Goal: Transaction & Acquisition: Purchase product/service

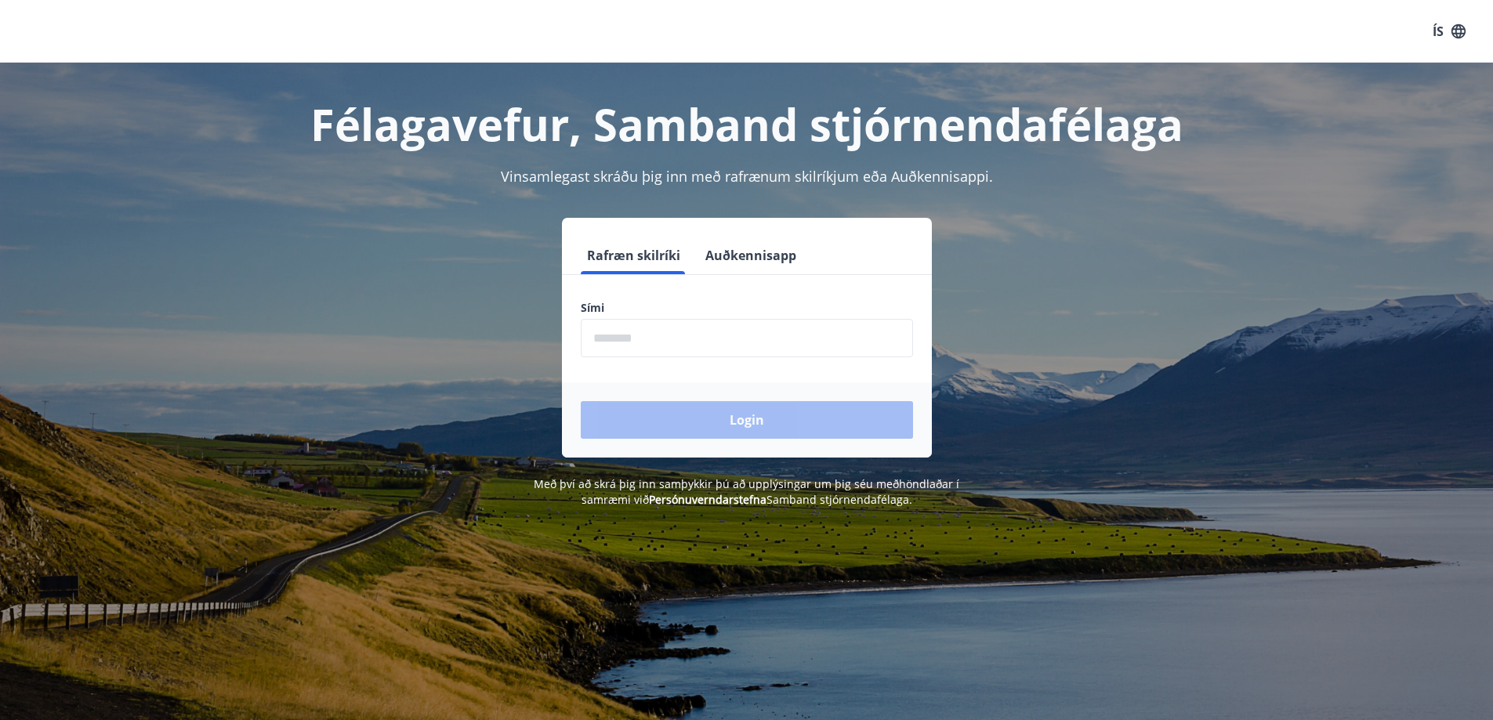
click at [649, 339] on input "phone" at bounding box center [747, 338] width 332 height 38
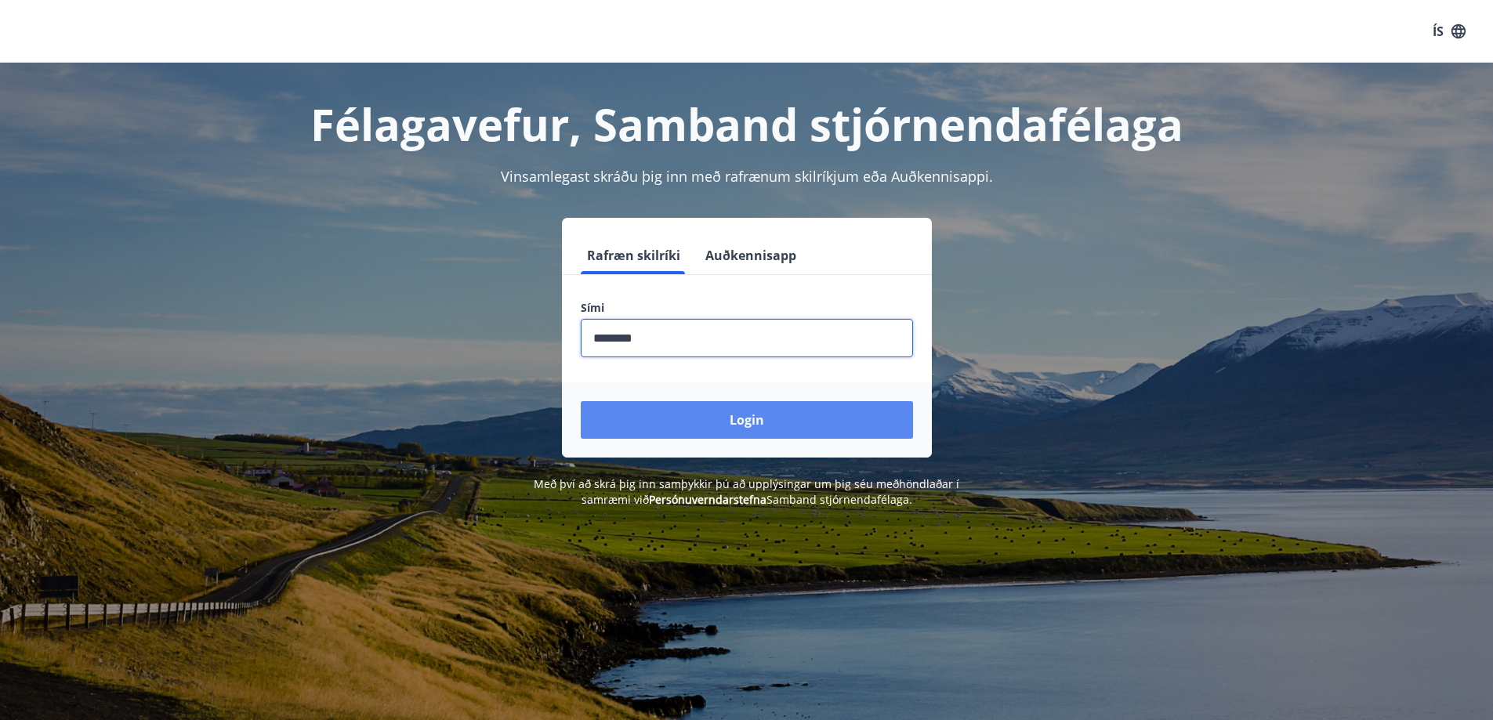
type input "********"
click at [665, 416] on button "Login" at bounding box center [747, 420] width 332 height 38
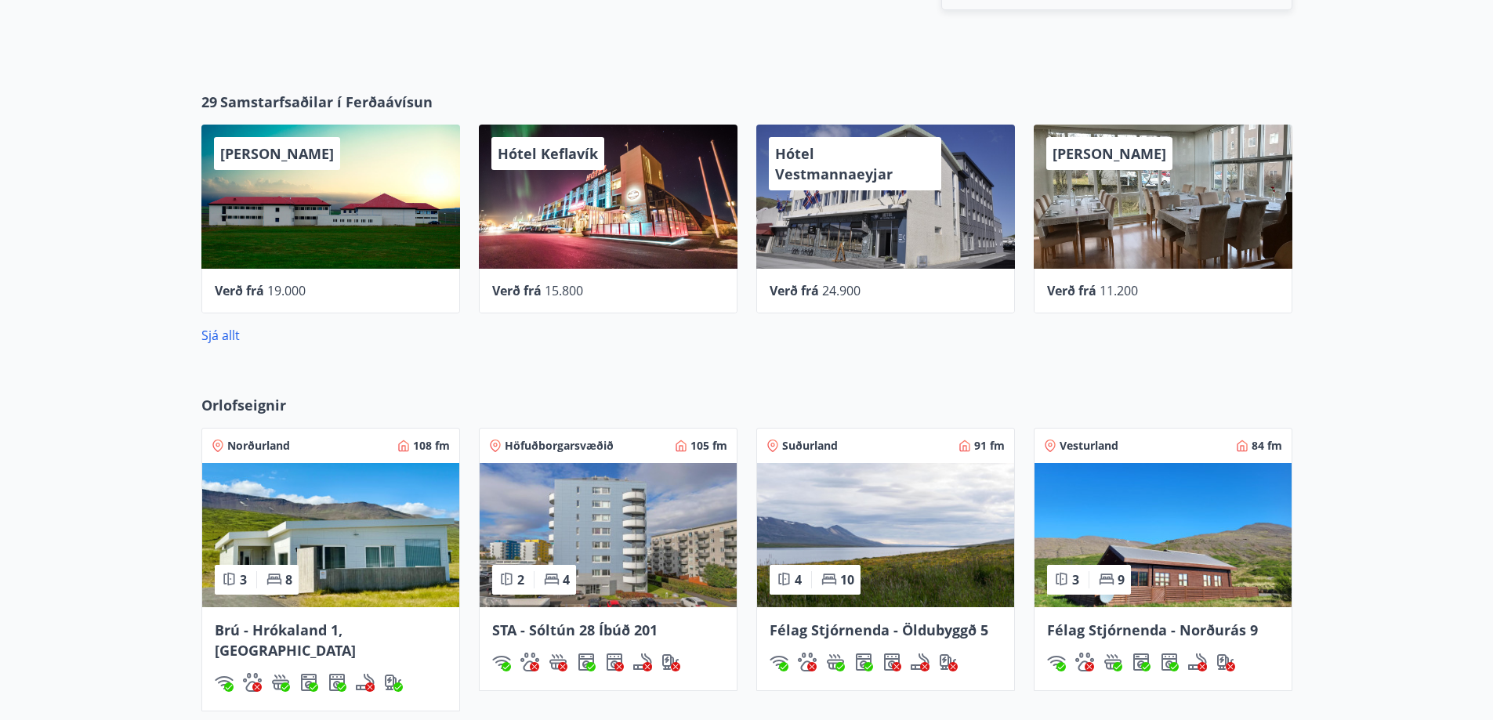
scroll to position [670, 0]
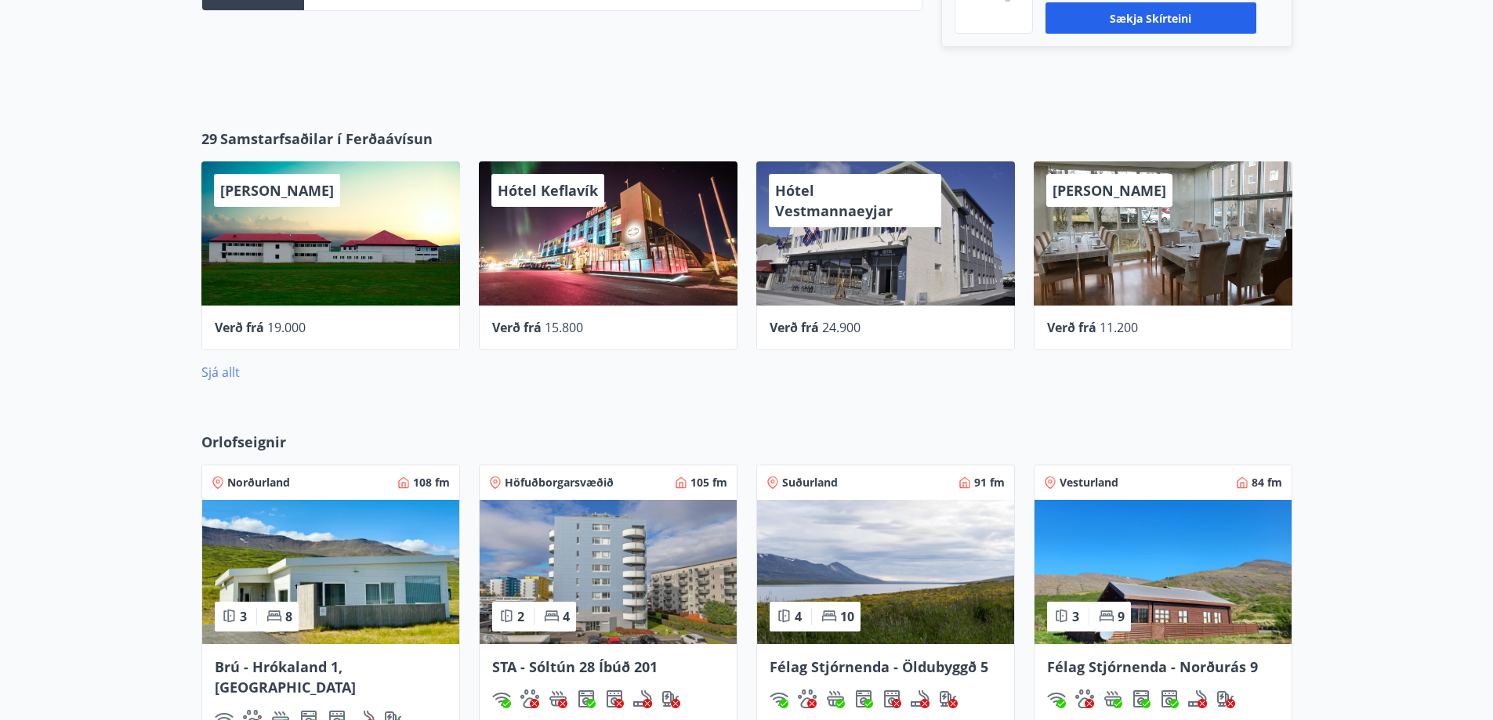
click at [219, 375] on link "Sjá allt" at bounding box center [220, 372] width 38 height 17
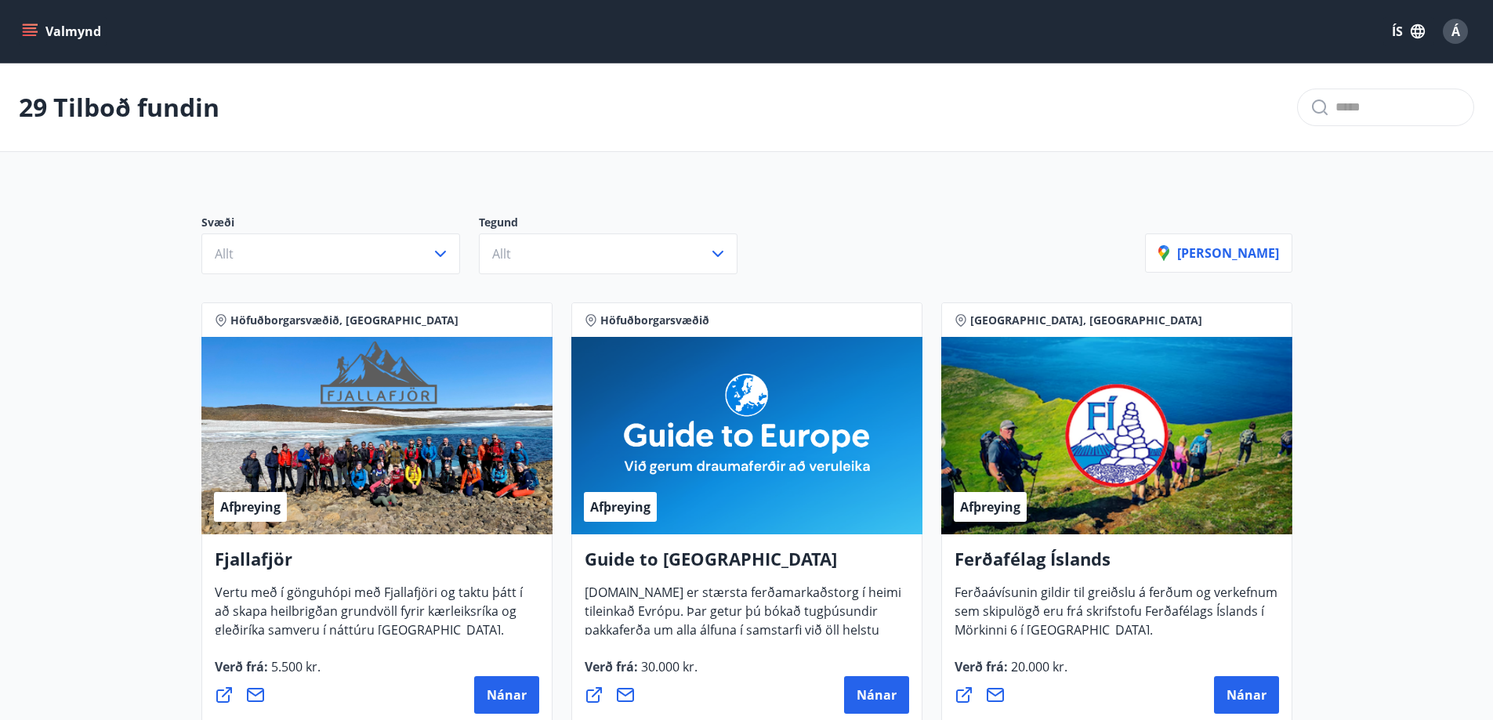
click at [334, 287] on div "Svæði Allt Tegund Allt [PERSON_NAME]" at bounding box center [747, 238] width 1129 height 110
click at [368, 252] on button "Allt" at bounding box center [330, 254] width 259 height 41
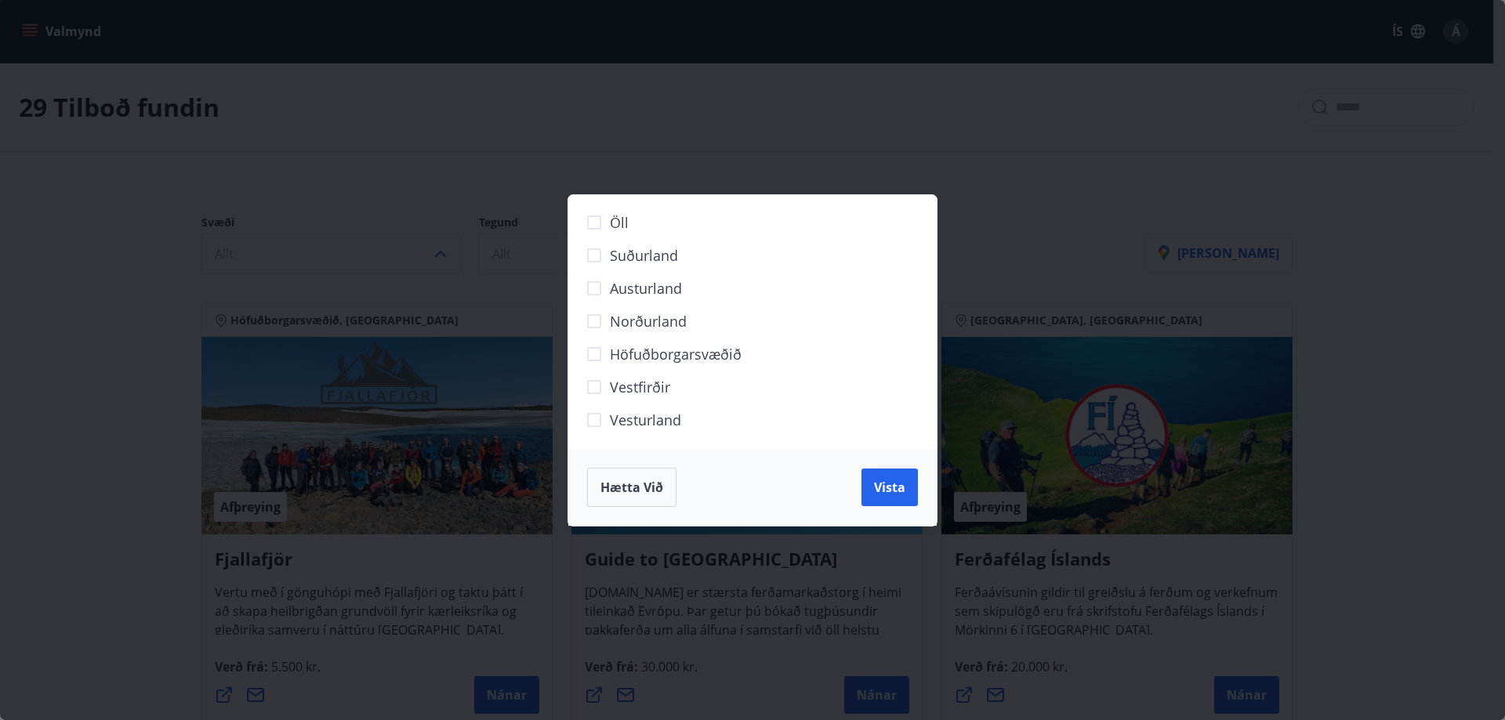
click at [96, 322] on div "Öll Suðurland [GEOGRAPHIC_DATA] Norðurland Höfuðborgarsvæðið [GEOGRAPHIC_DATA] …" at bounding box center [752, 360] width 1505 height 720
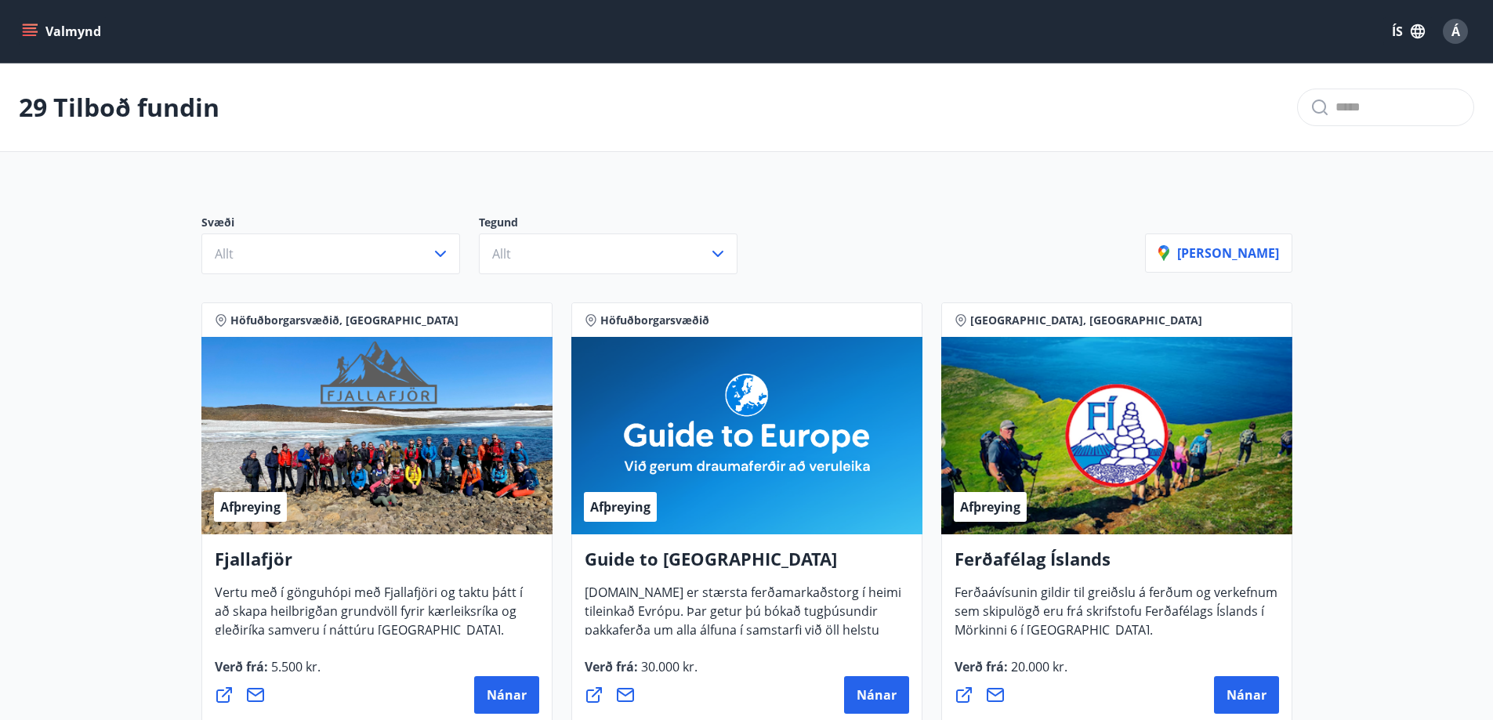
click at [34, 24] on icon "menu" at bounding box center [30, 32] width 16 height 16
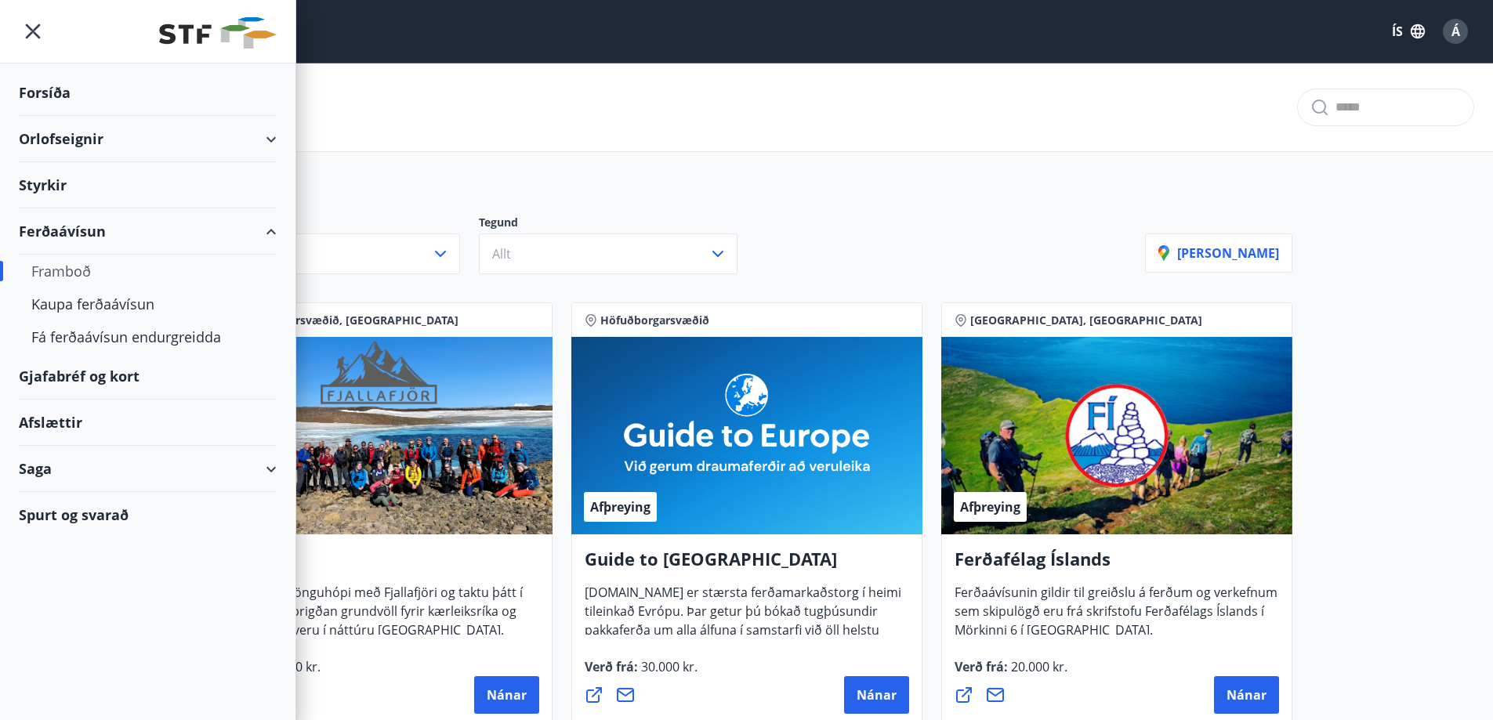
click at [252, 480] on div "Saga" at bounding box center [148, 469] width 258 height 46
click at [34, 423] on div "Afslættir" at bounding box center [148, 423] width 258 height 46
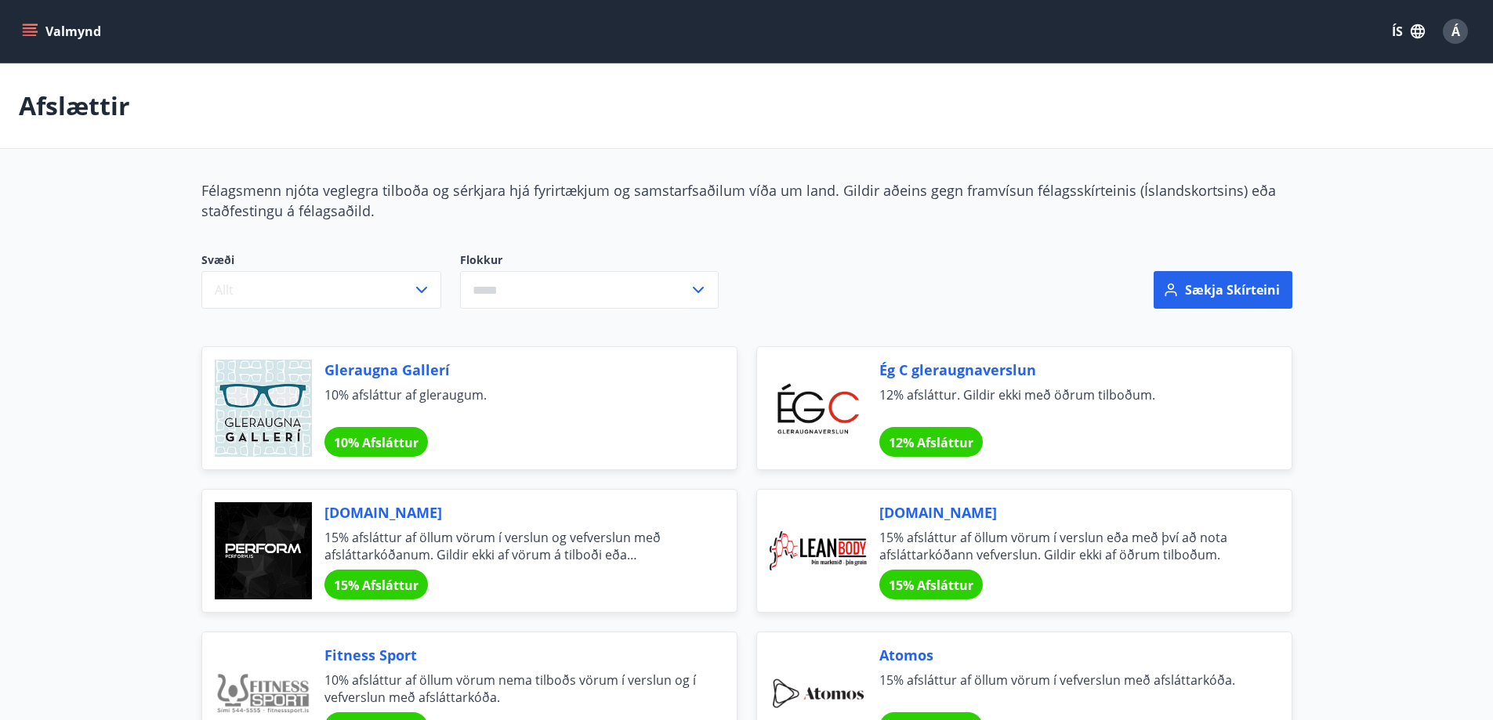
click at [29, 38] on icon "menu" at bounding box center [30, 32] width 16 height 16
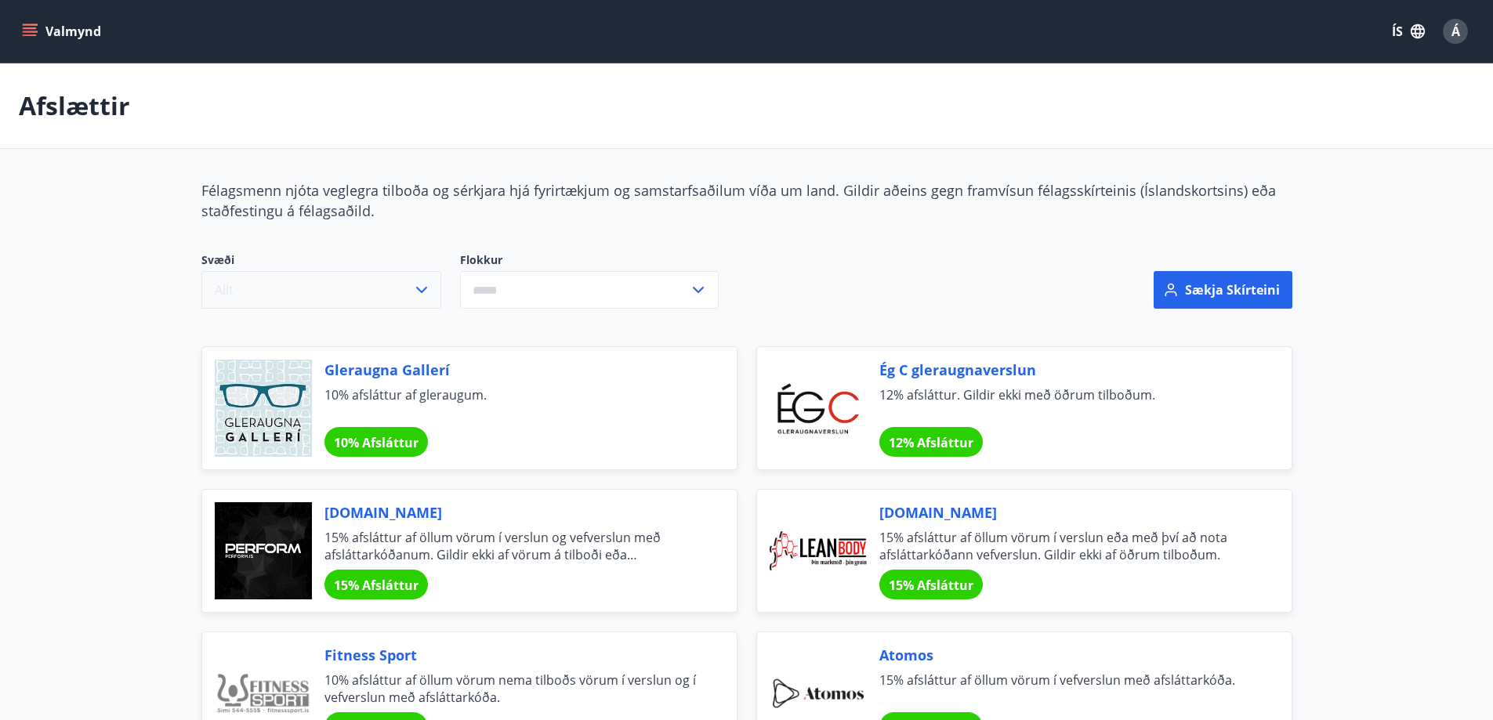
click at [321, 288] on button "Allt" at bounding box center [321, 290] width 240 height 38
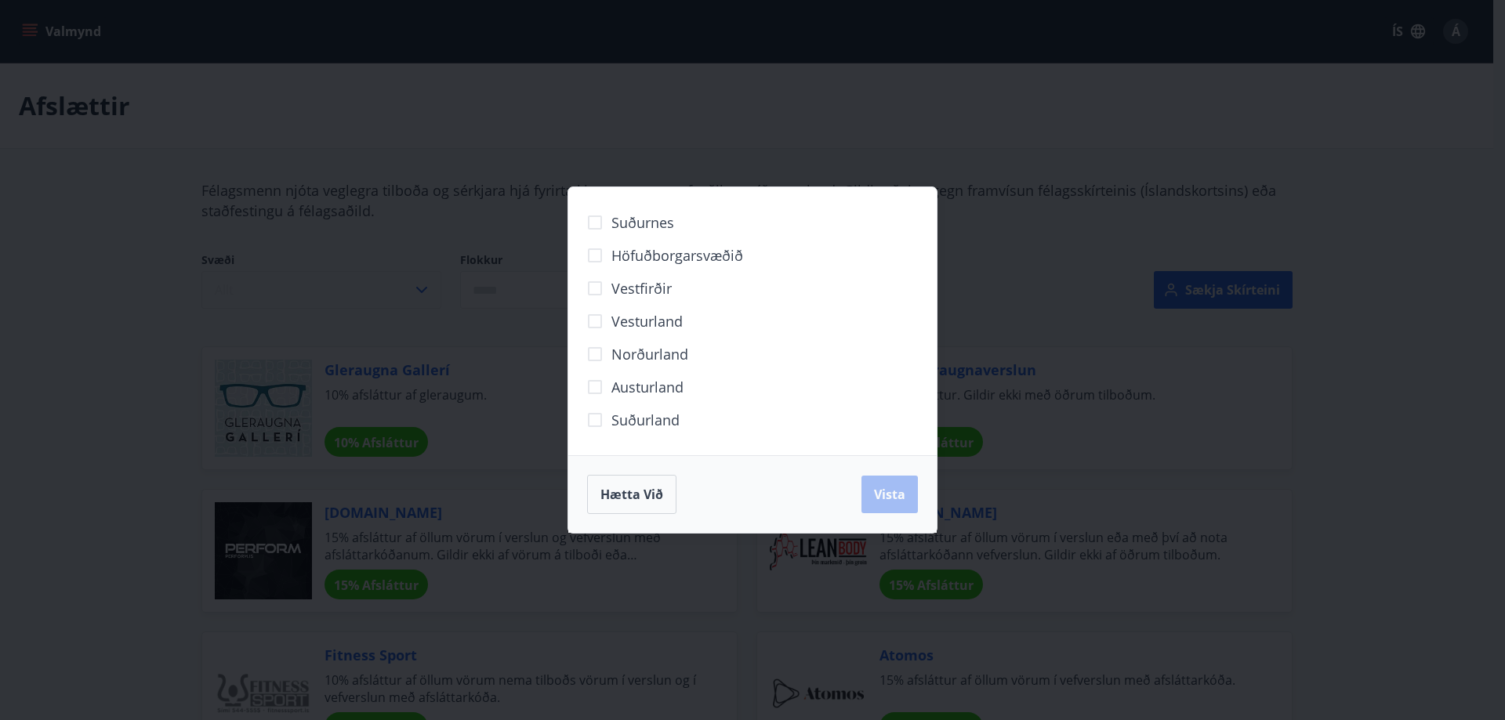
click at [321, 288] on div "Suðurnes Höfuðborgarsvæðið [GEOGRAPHIC_DATA] [GEOGRAPHIC_DATA] Norðurland [GEOG…" at bounding box center [752, 360] width 1505 height 720
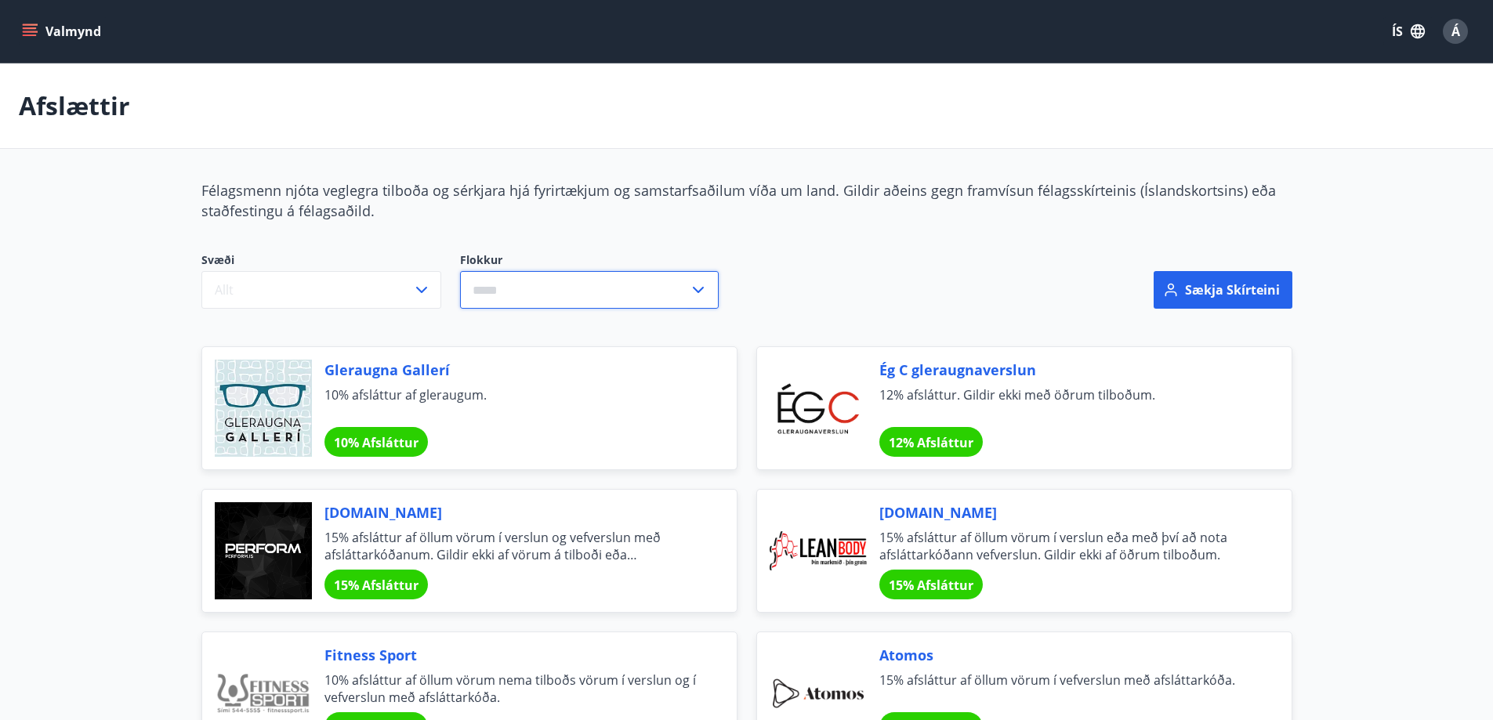
click at [531, 286] on input "text" at bounding box center [574, 290] width 229 height 38
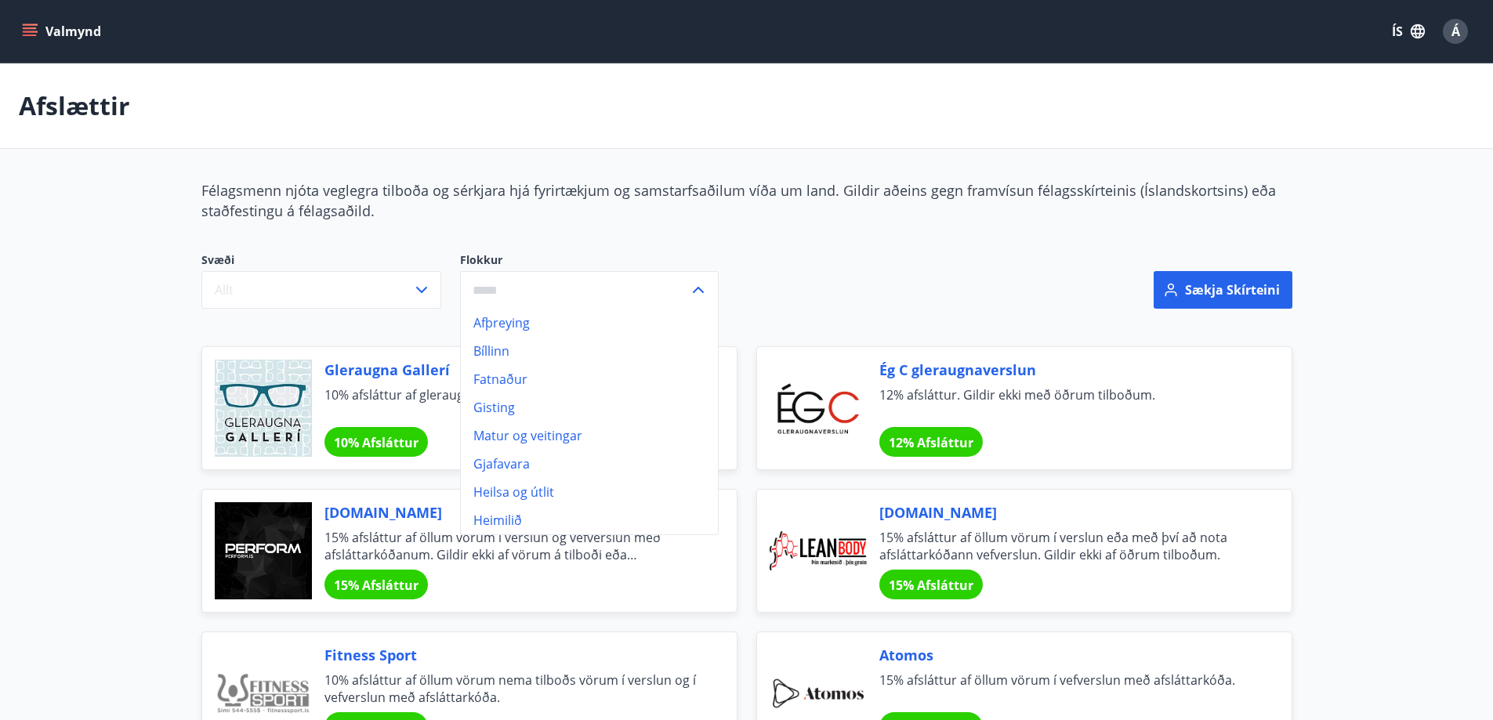
click at [34, 31] on icon "menu" at bounding box center [31, 32] width 17 height 2
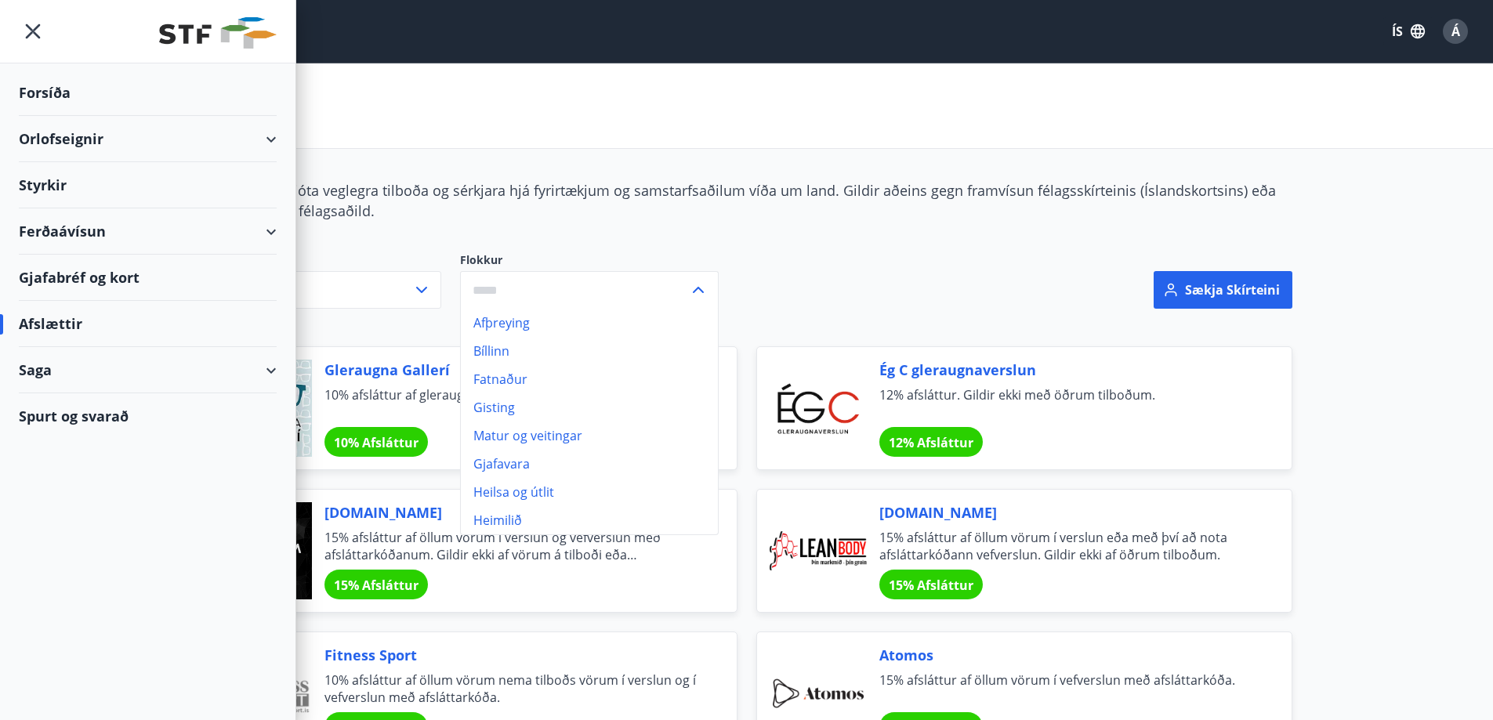
click at [253, 228] on div "Ferðaávísun" at bounding box center [148, 231] width 258 height 46
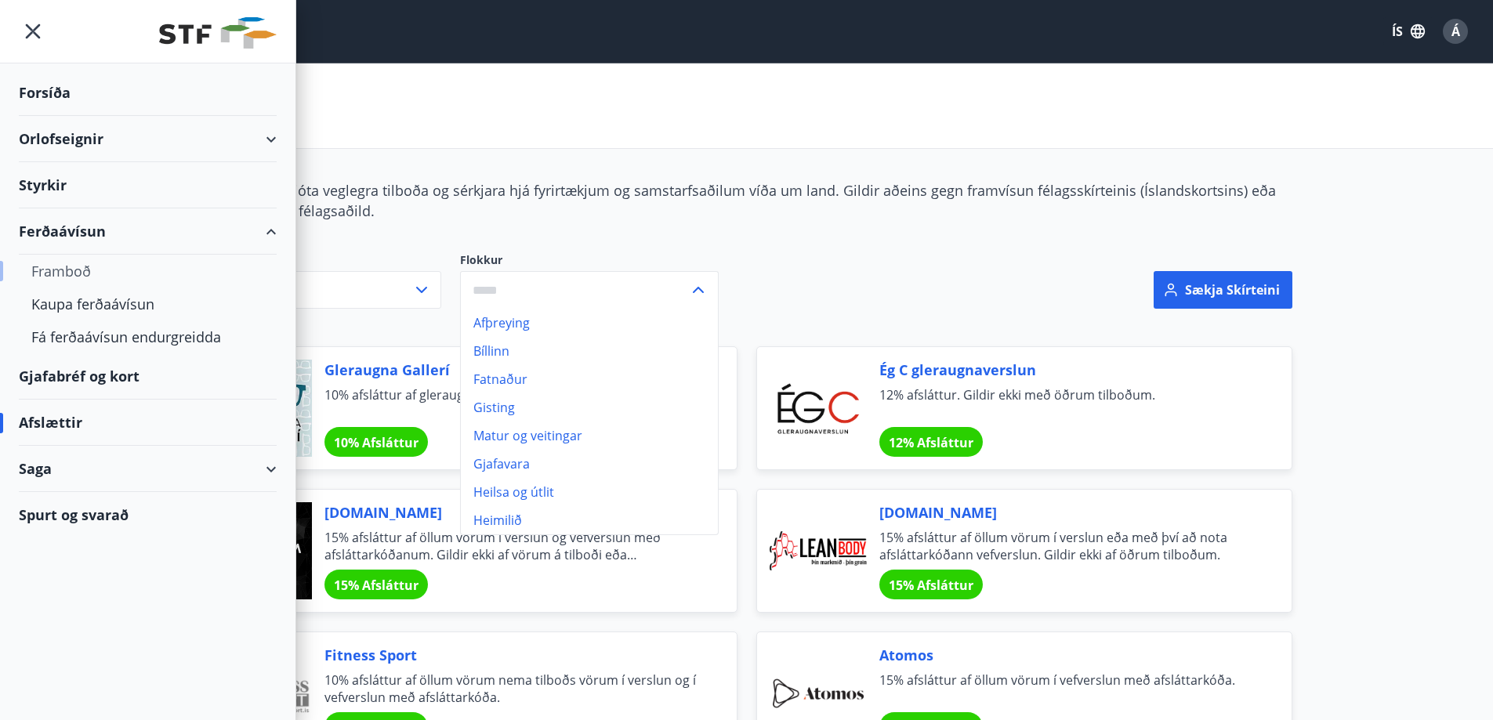
click at [67, 267] on div "Framboð" at bounding box center [147, 271] width 233 height 33
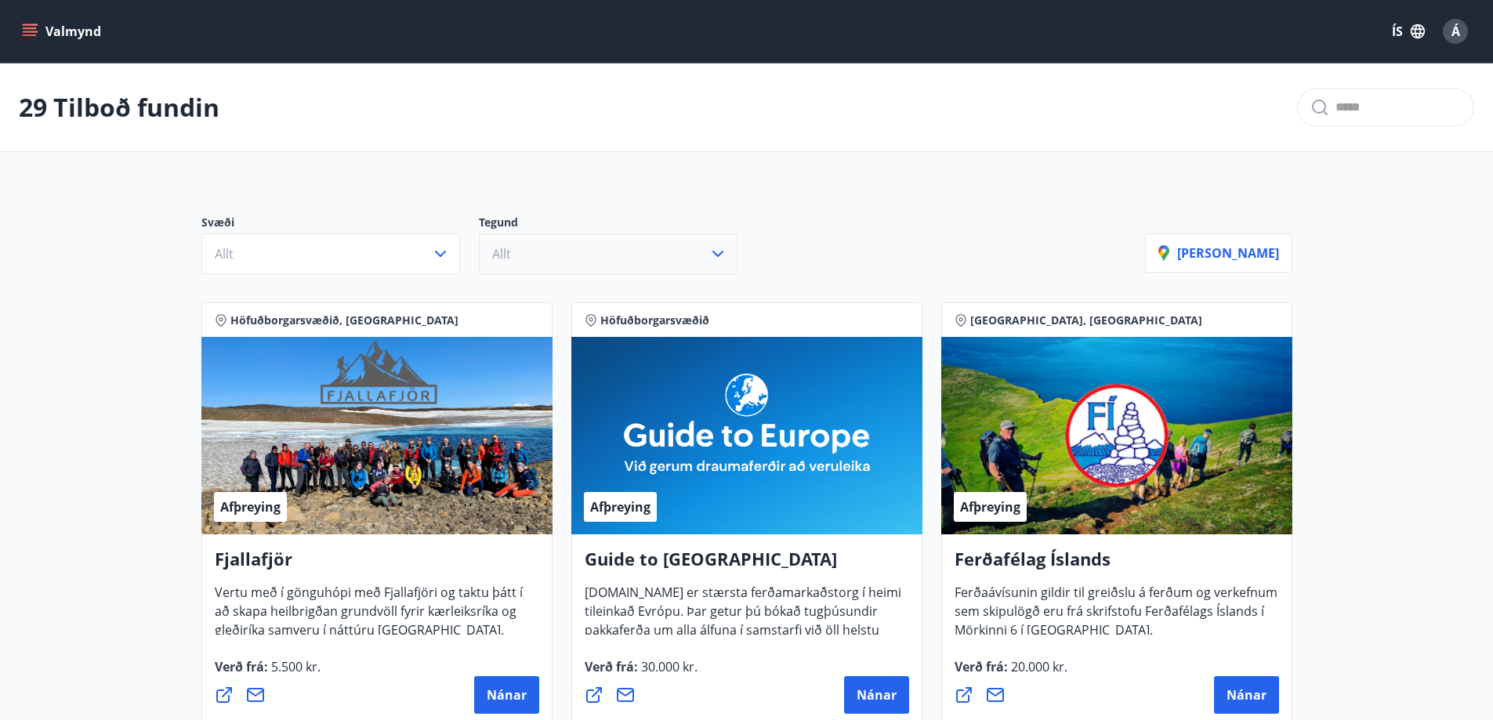
click at [556, 261] on button "Allt" at bounding box center [608, 254] width 259 height 41
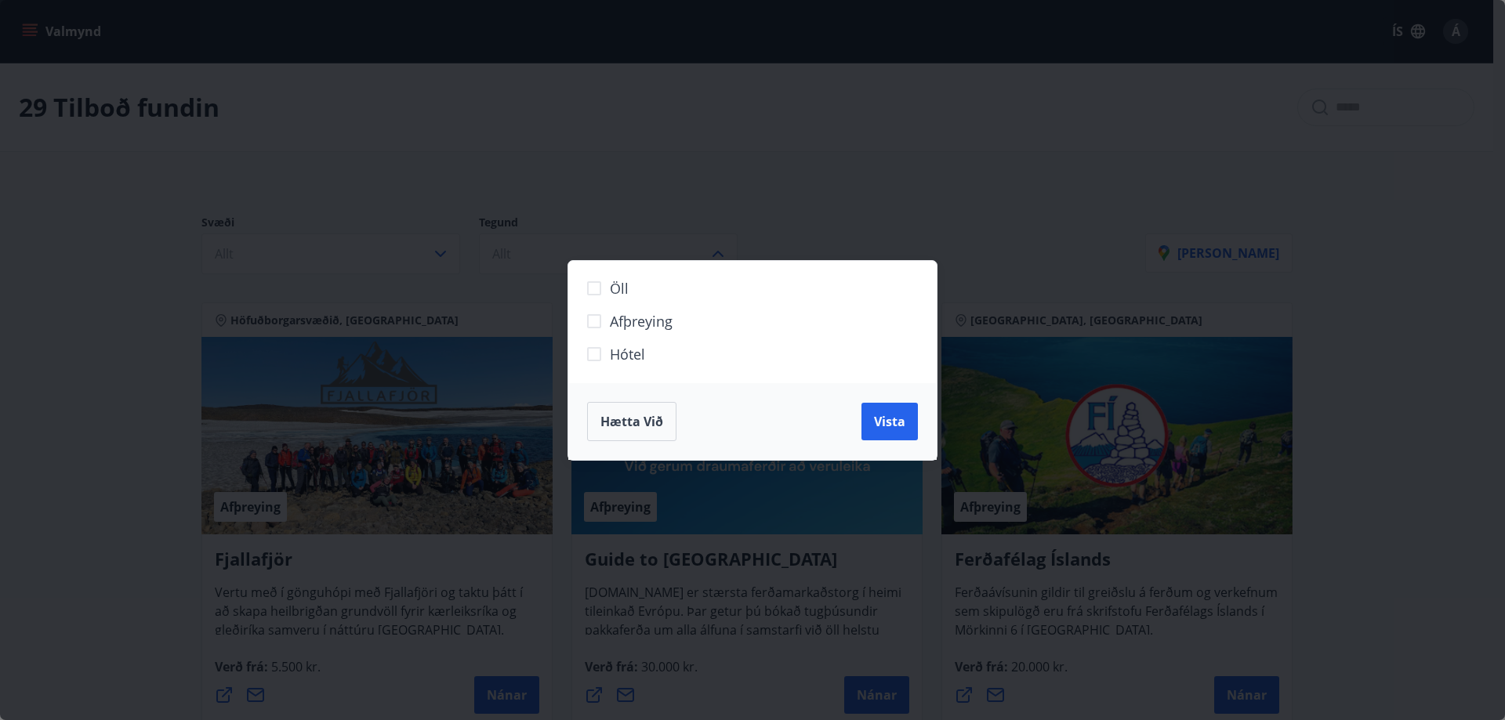
click at [654, 188] on div "Öll Afþreying Hótel Hætta við Vista" at bounding box center [752, 360] width 1505 height 720
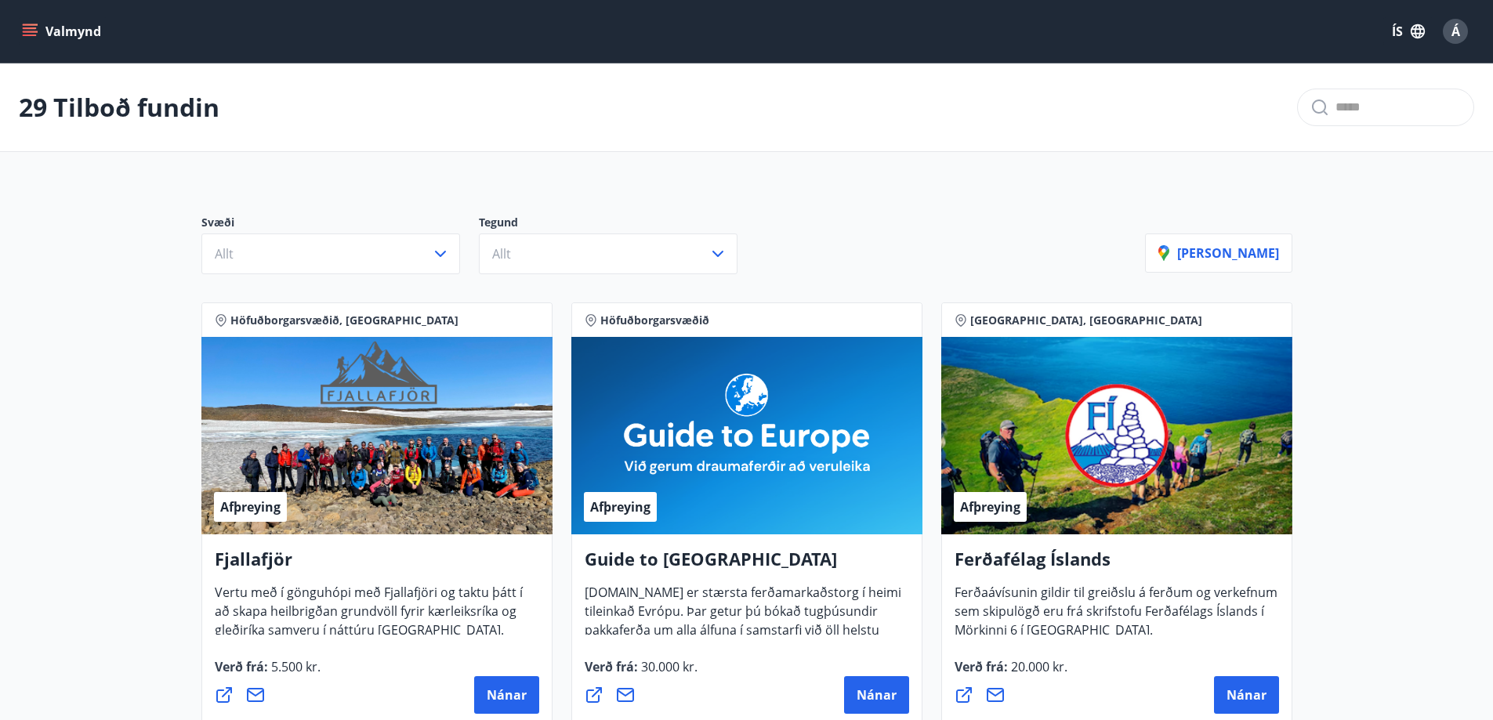
click at [1375, 103] on input "text" at bounding box center [1397, 107] width 125 height 25
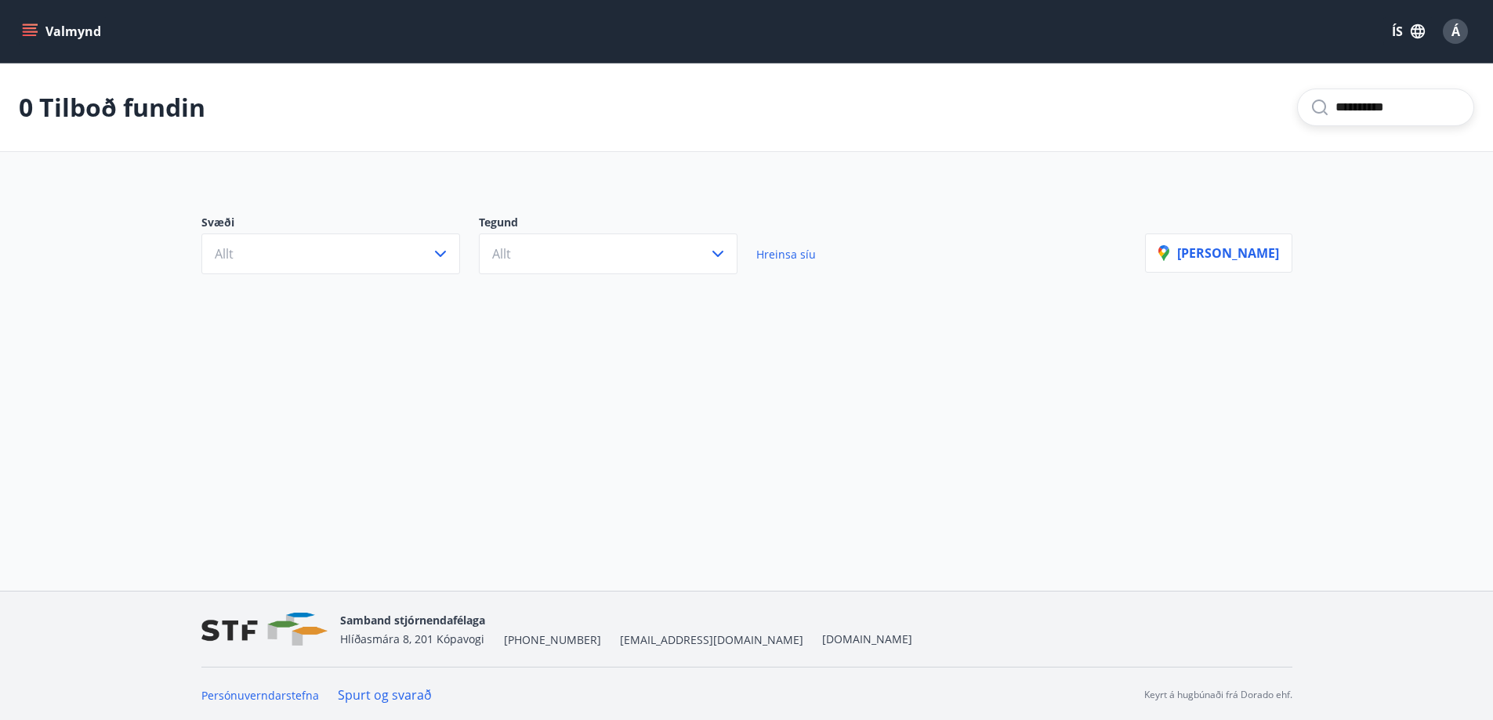
type input "**********"
click at [31, 26] on icon "menu" at bounding box center [30, 32] width 16 height 16
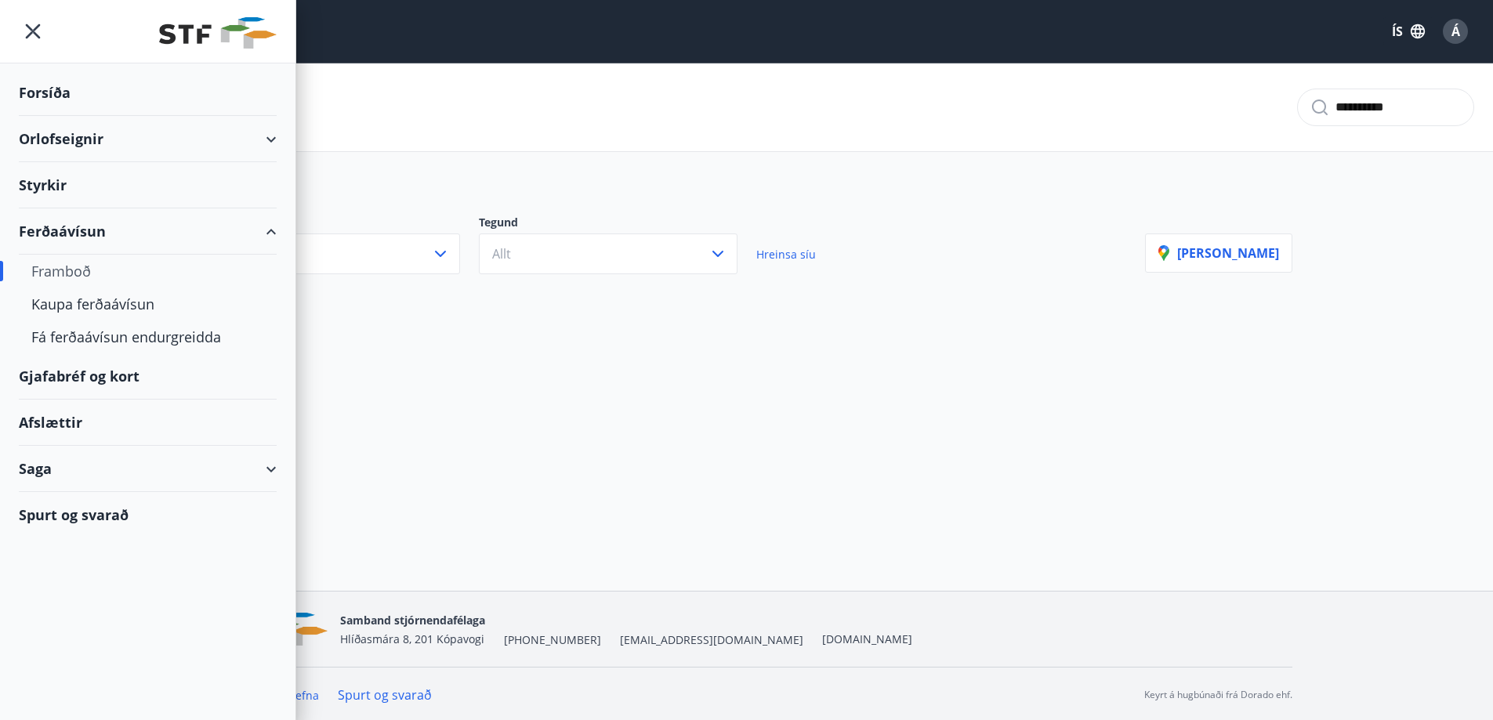
click at [59, 92] on div "Forsíða" at bounding box center [148, 93] width 258 height 46
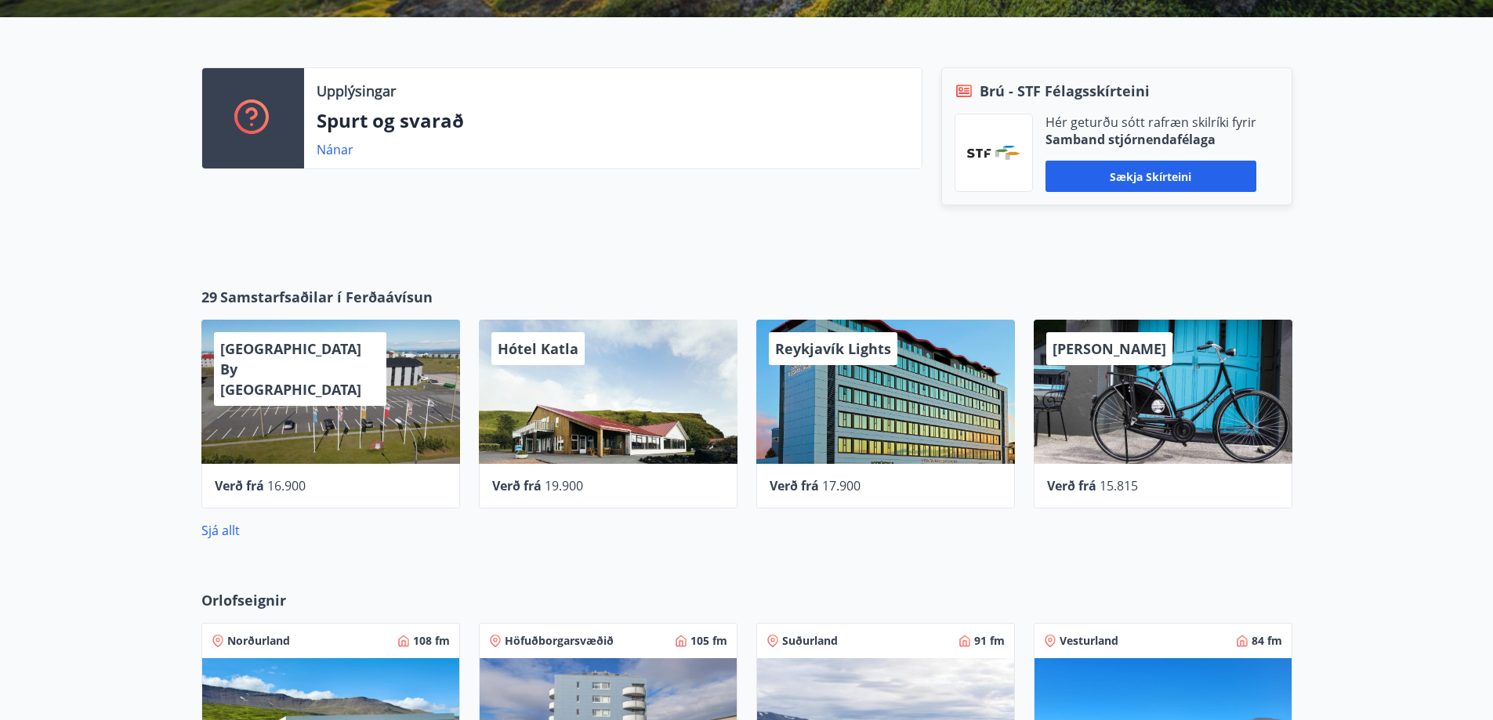
scroll to position [549, 0]
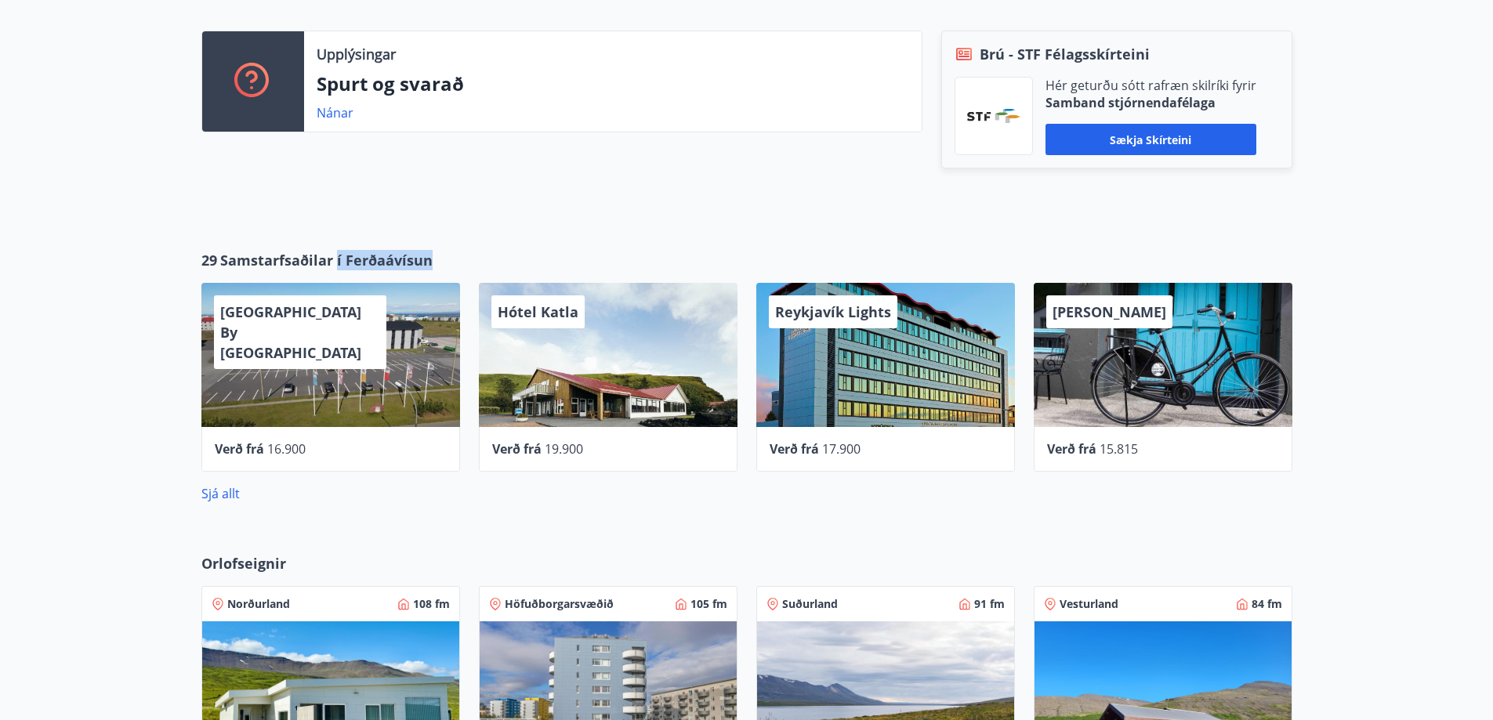
drag, startPoint x: 336, startPoint y: 252, endPoint x: 428, endPoint y: 252, distance: 91.7
click at [428, 252] on span "Samstarfsaðilar í Ferðaávísun" at bounding box center [326, 260] width 212 height 20
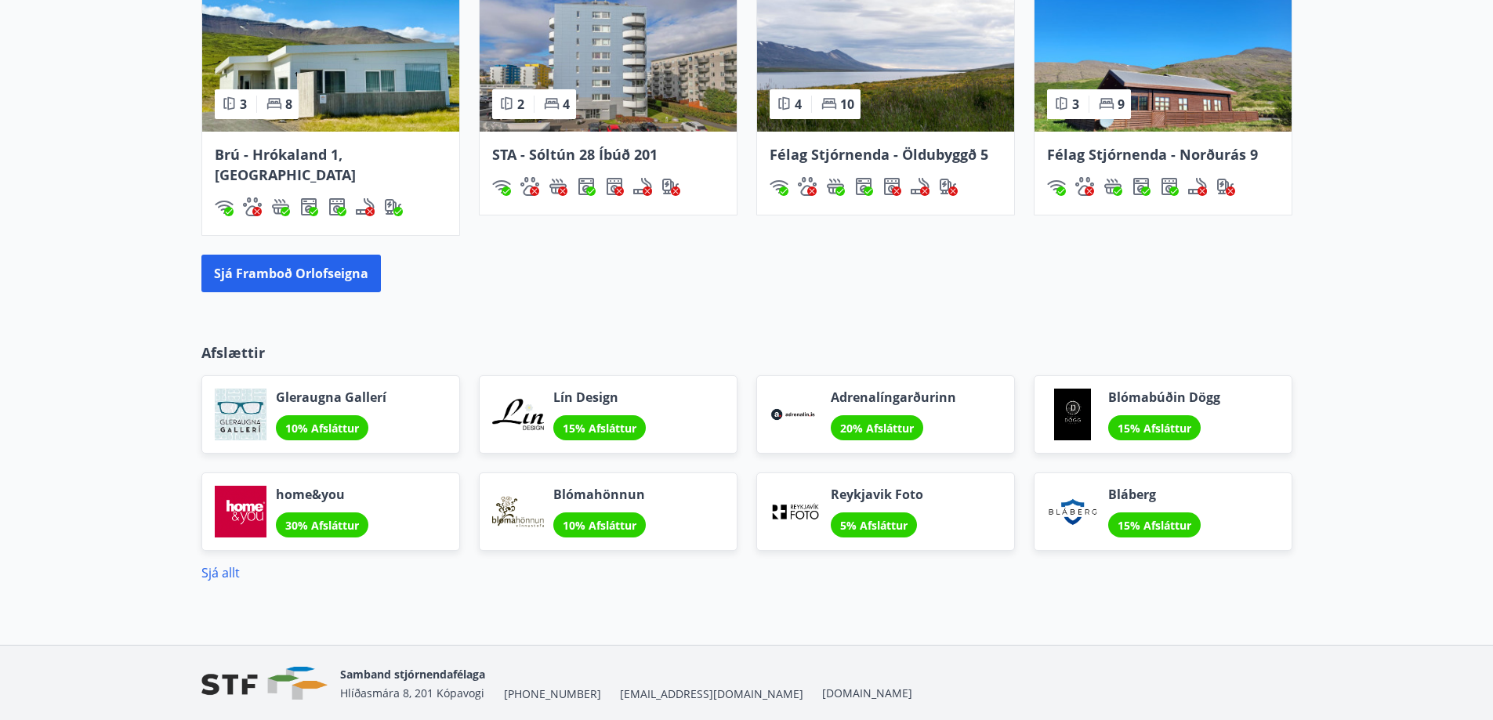
scroll to position [1219, 0]
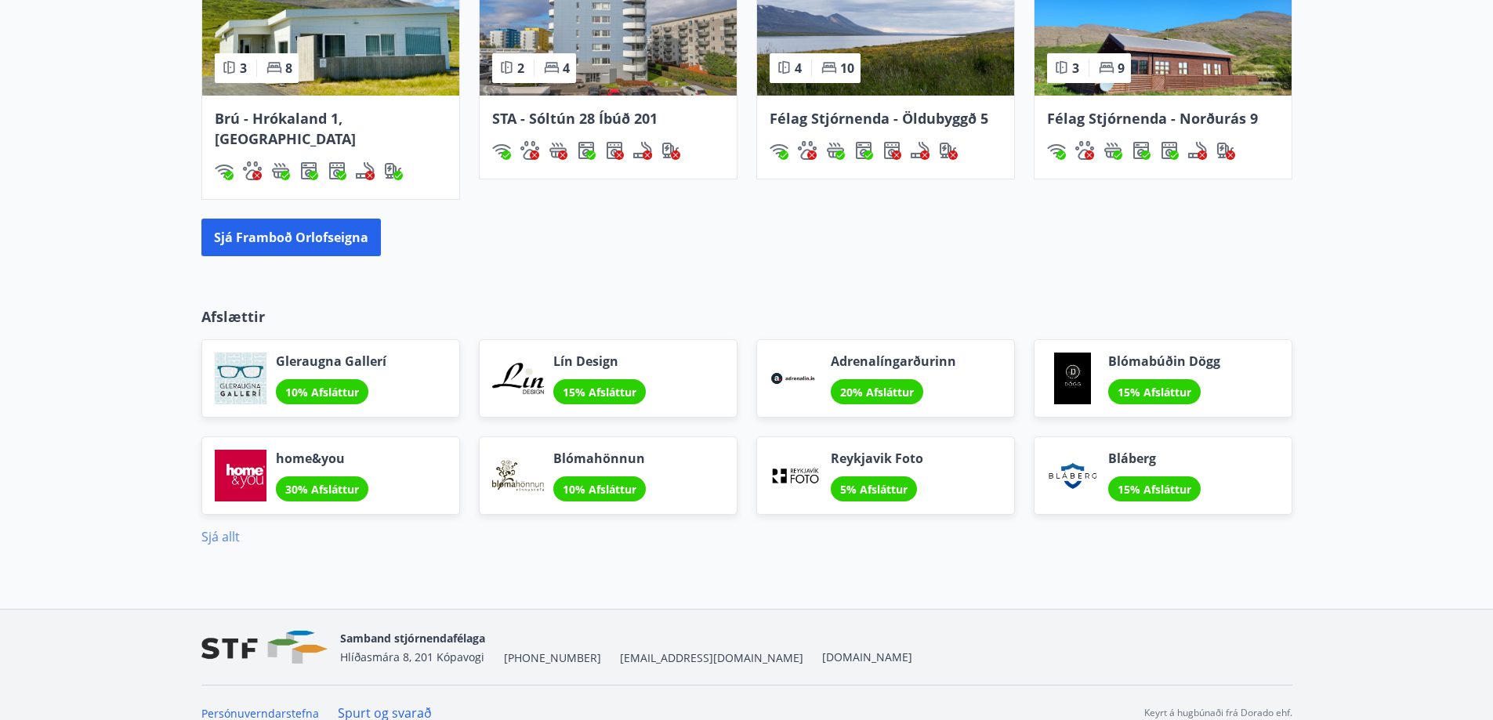
click at [223, 528] on link "Sjá allt" at bounding box center [220, 536] width 38 height 17
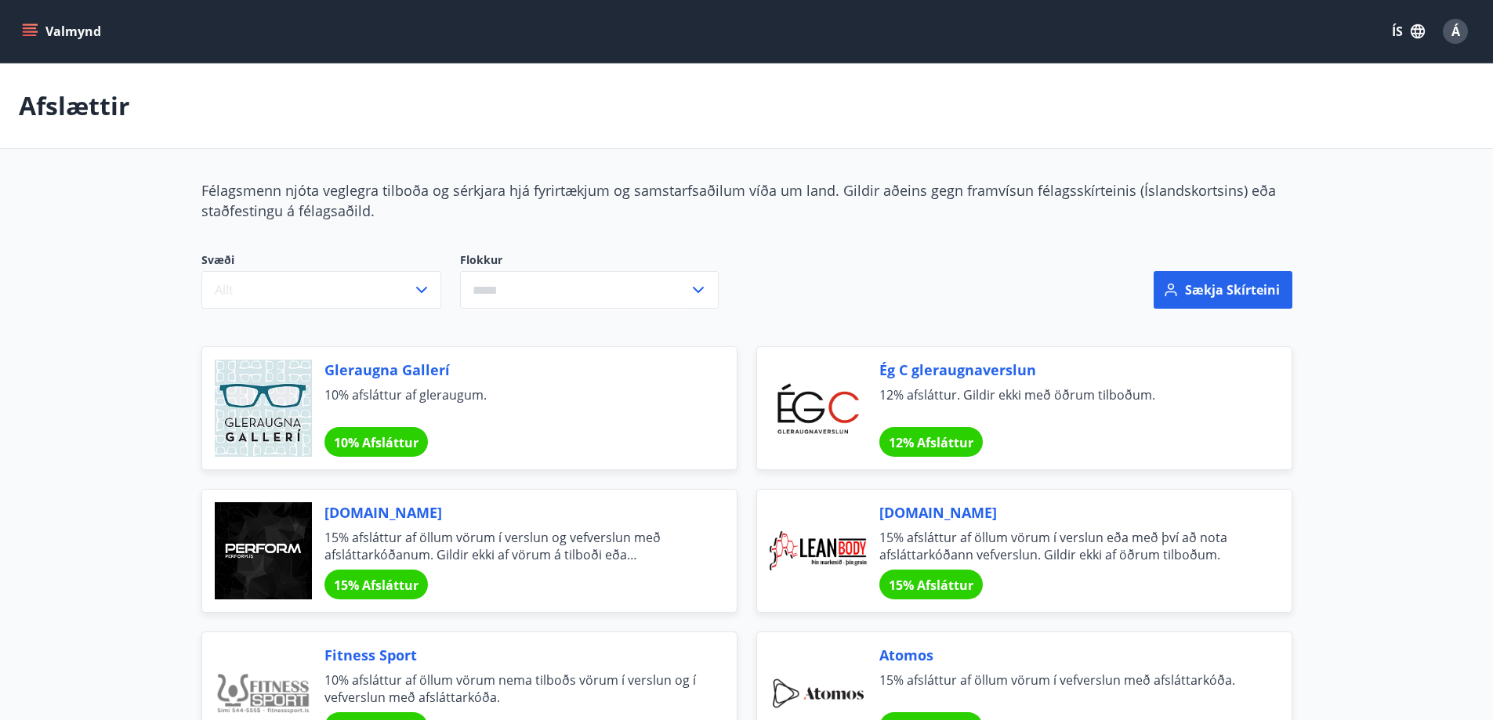
click at [41, 42] on button "Valmynd" at bounding box center [63, 31] width 89 height 28
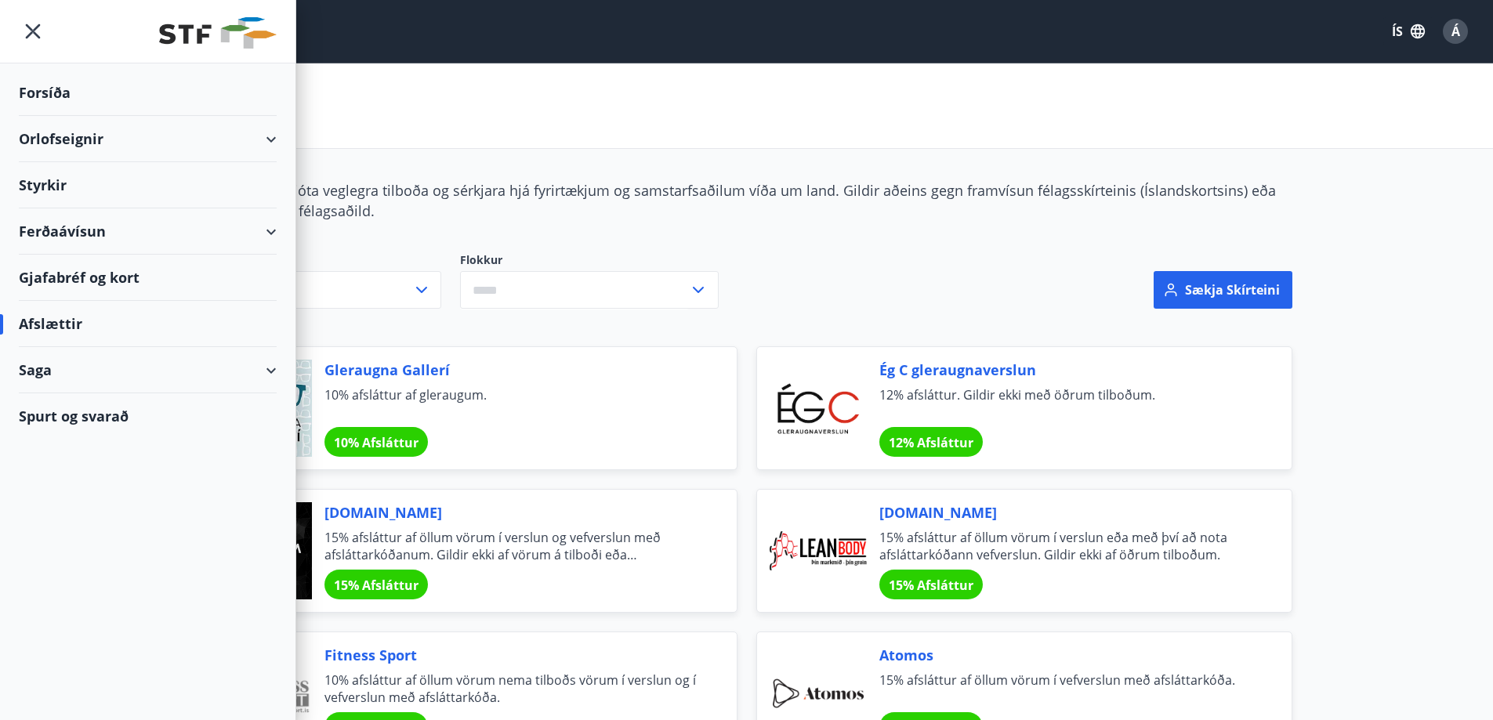
click at [107, 132] on div "Orlofseignir" at bounding box center [148, 139] width 258 height 46
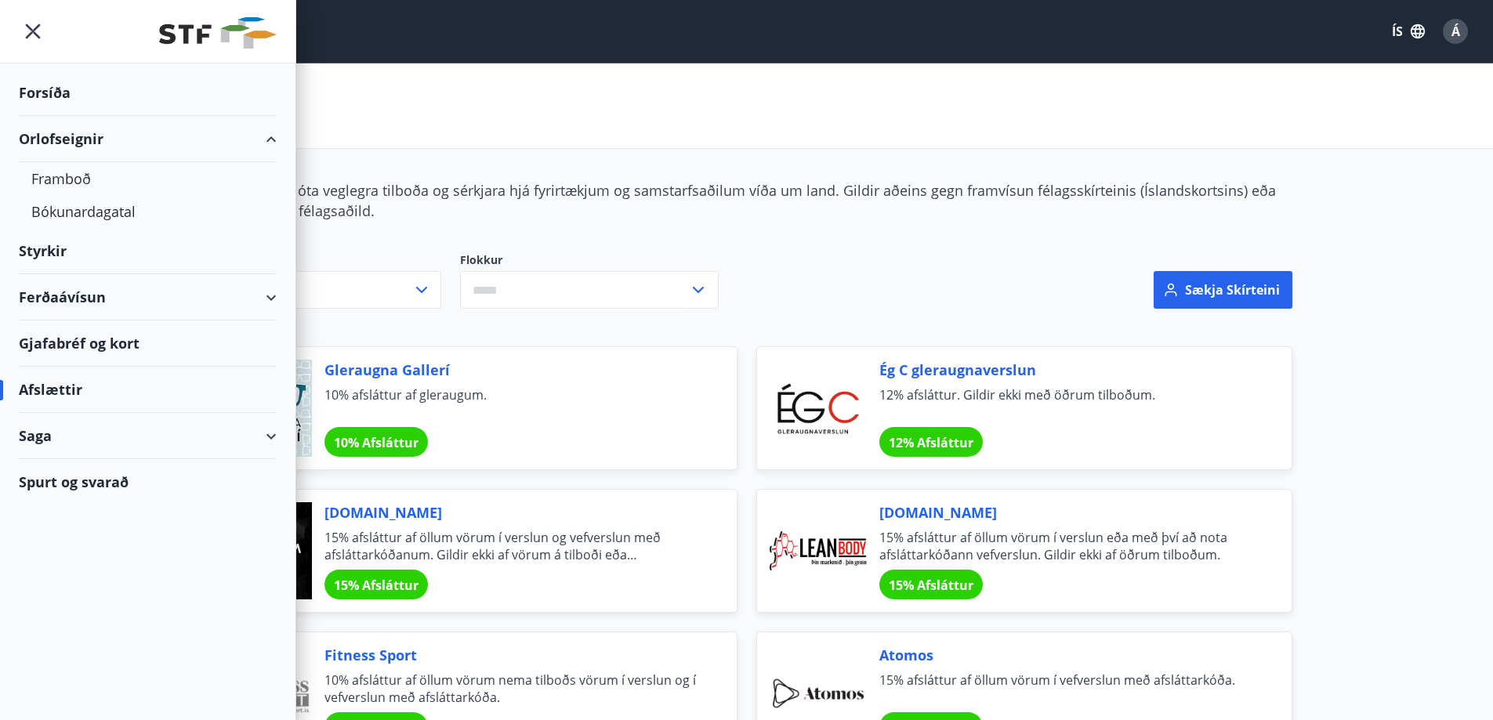
click at [107, 132] on div "Orlofseignir" at bounding box center [148, 139] width 258 height 46
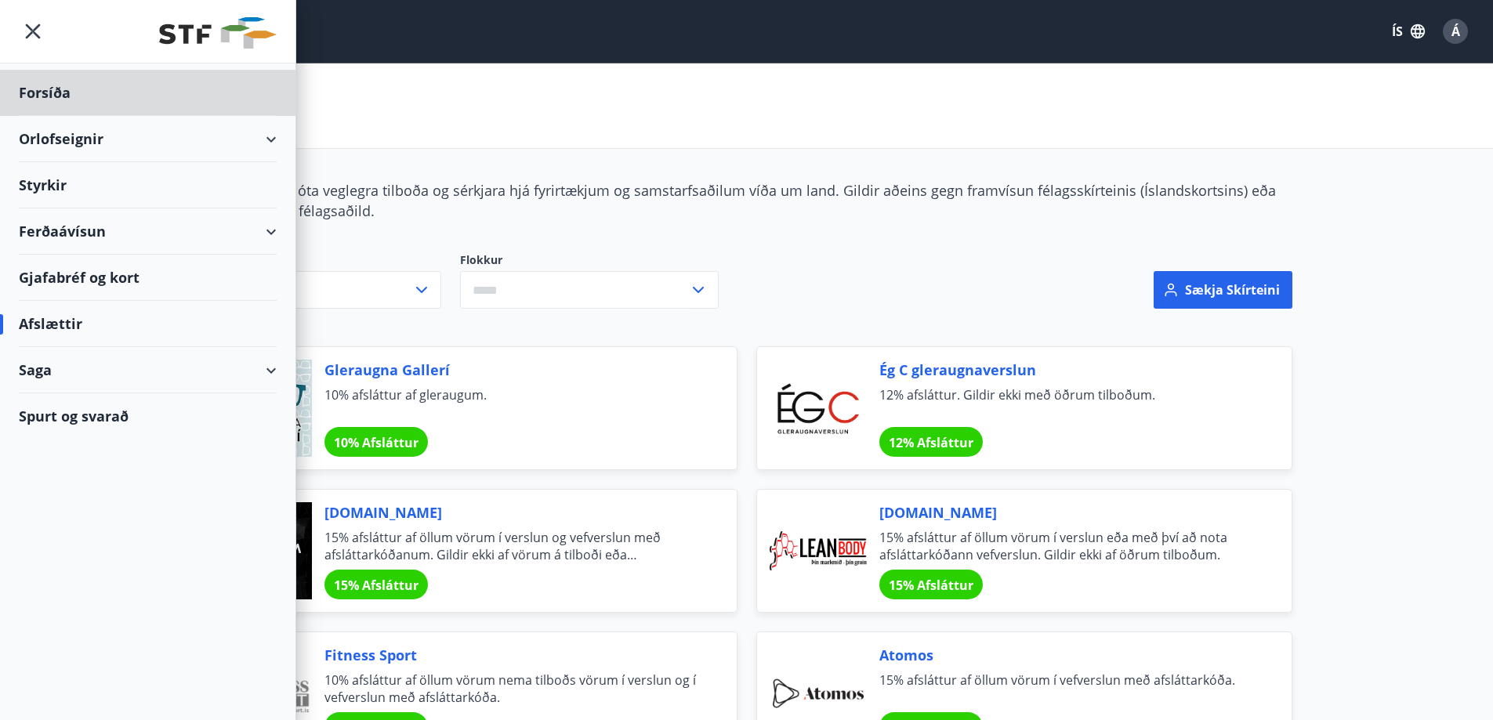
click at [48, 188] on div "Styrkir" at bounding box center [148, 185] width 258 height 46
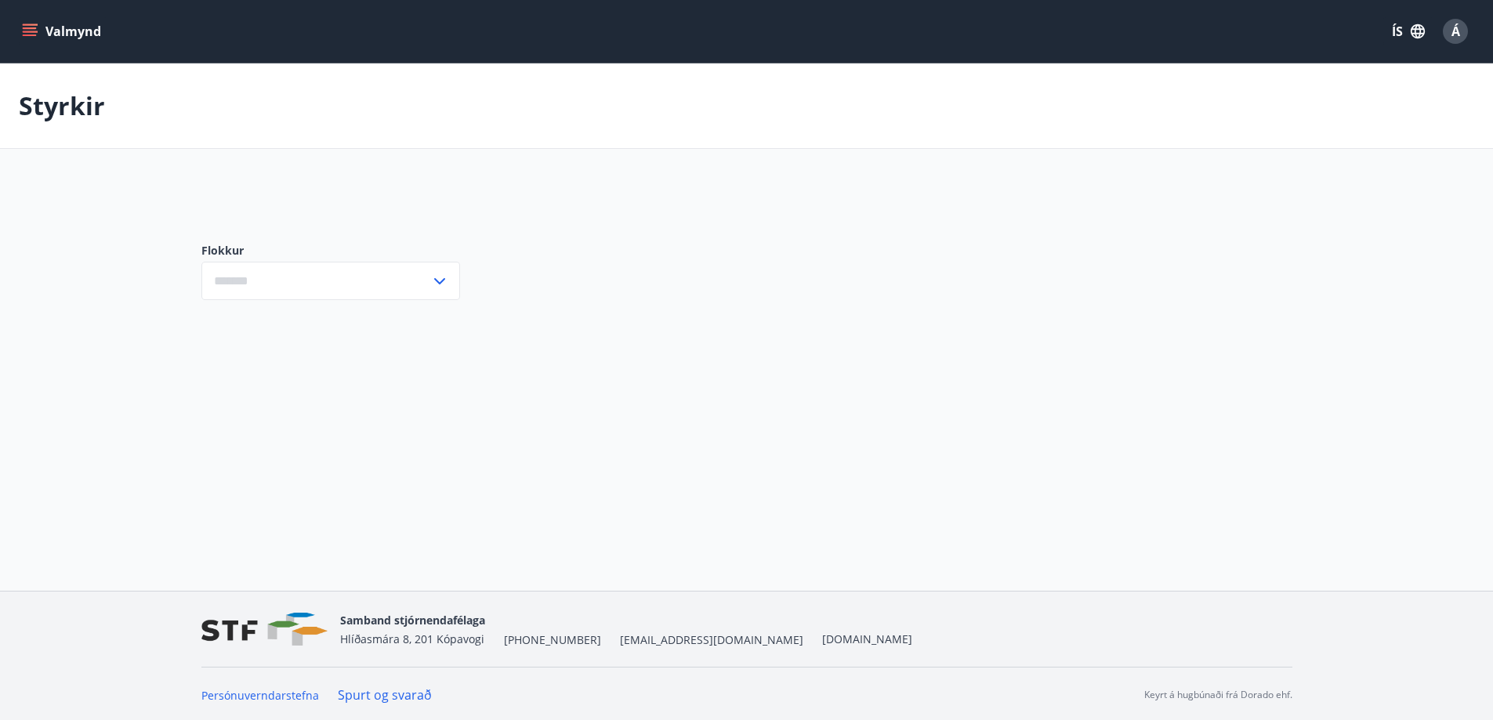
type input "***"
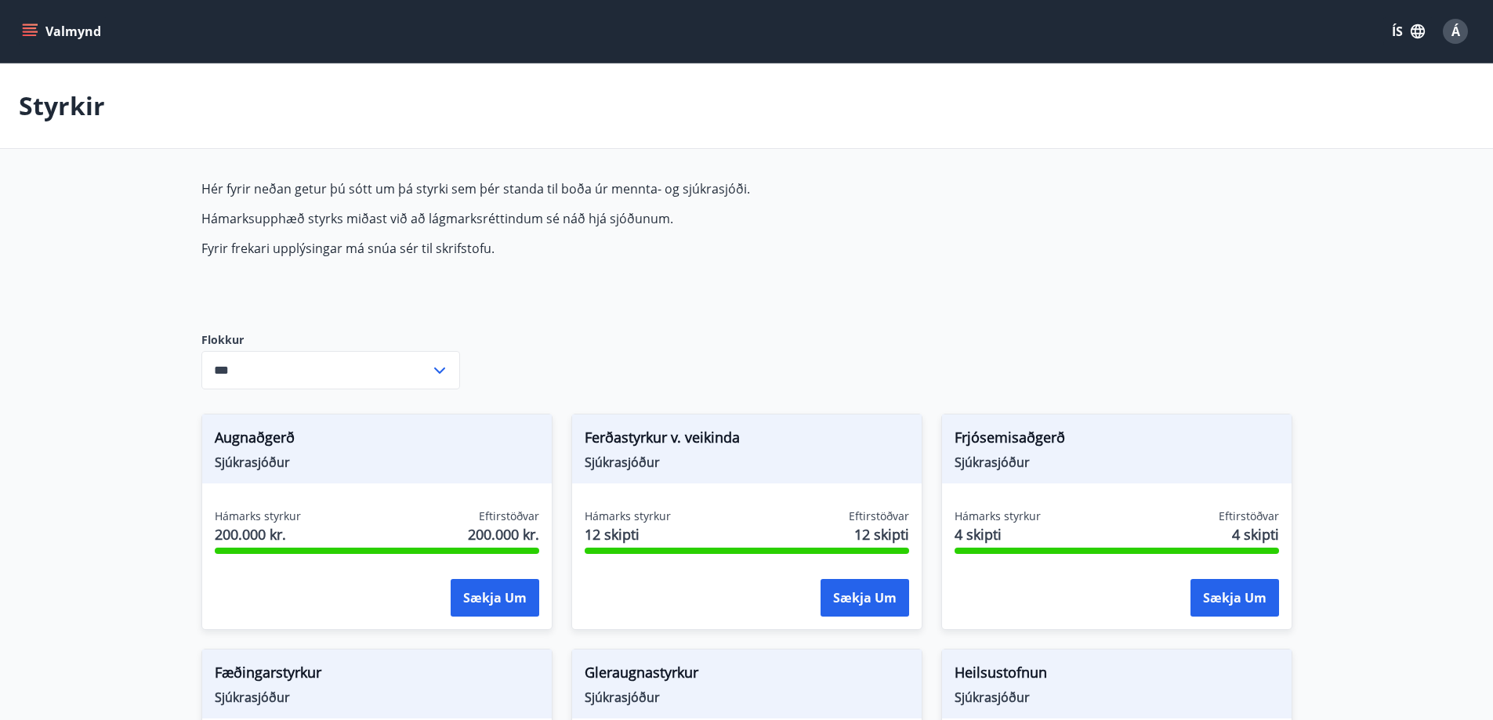
click at [33, 44] on button "Valmynd" at bounding box center [63, 31] width 89 height 28
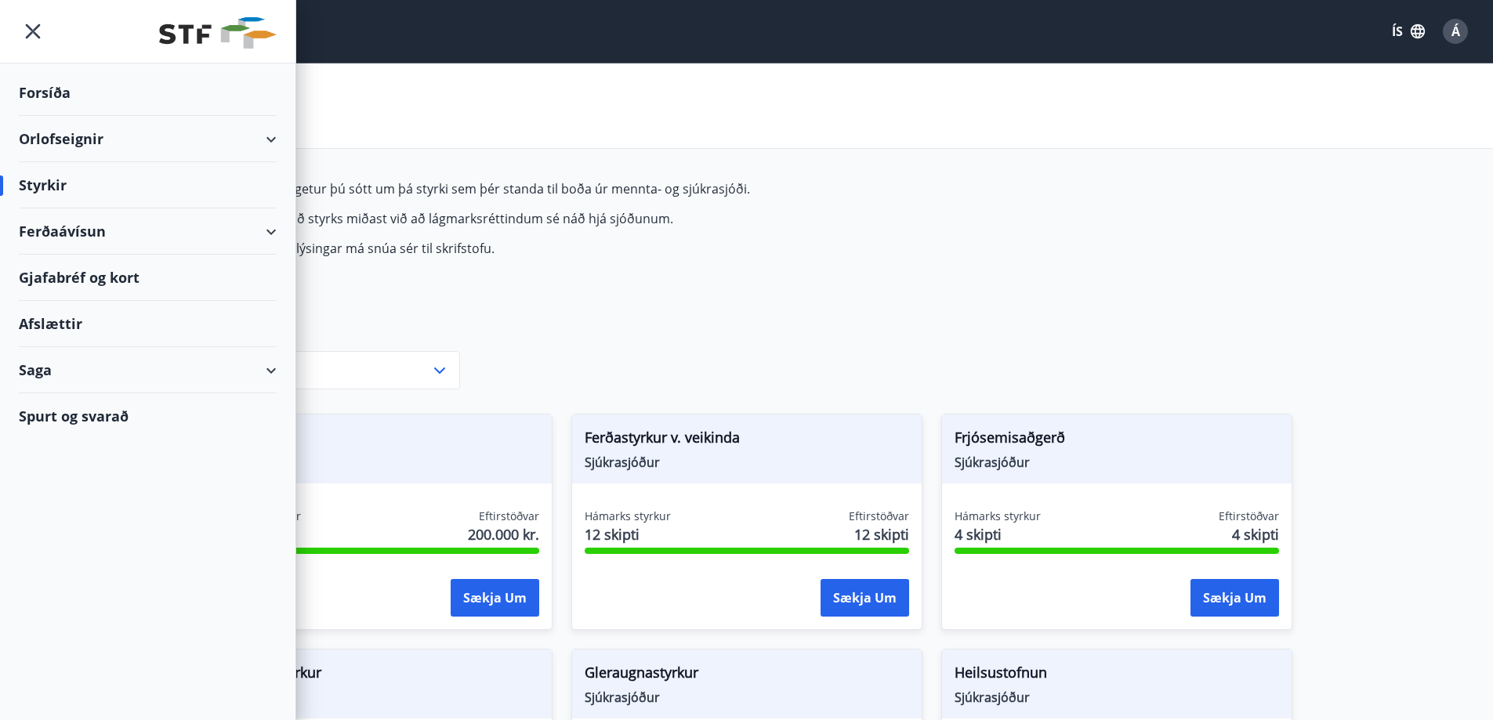
click at [256, 229] on div "Ferðaávísun" at bounding box center [148, 231] width 258 height 46
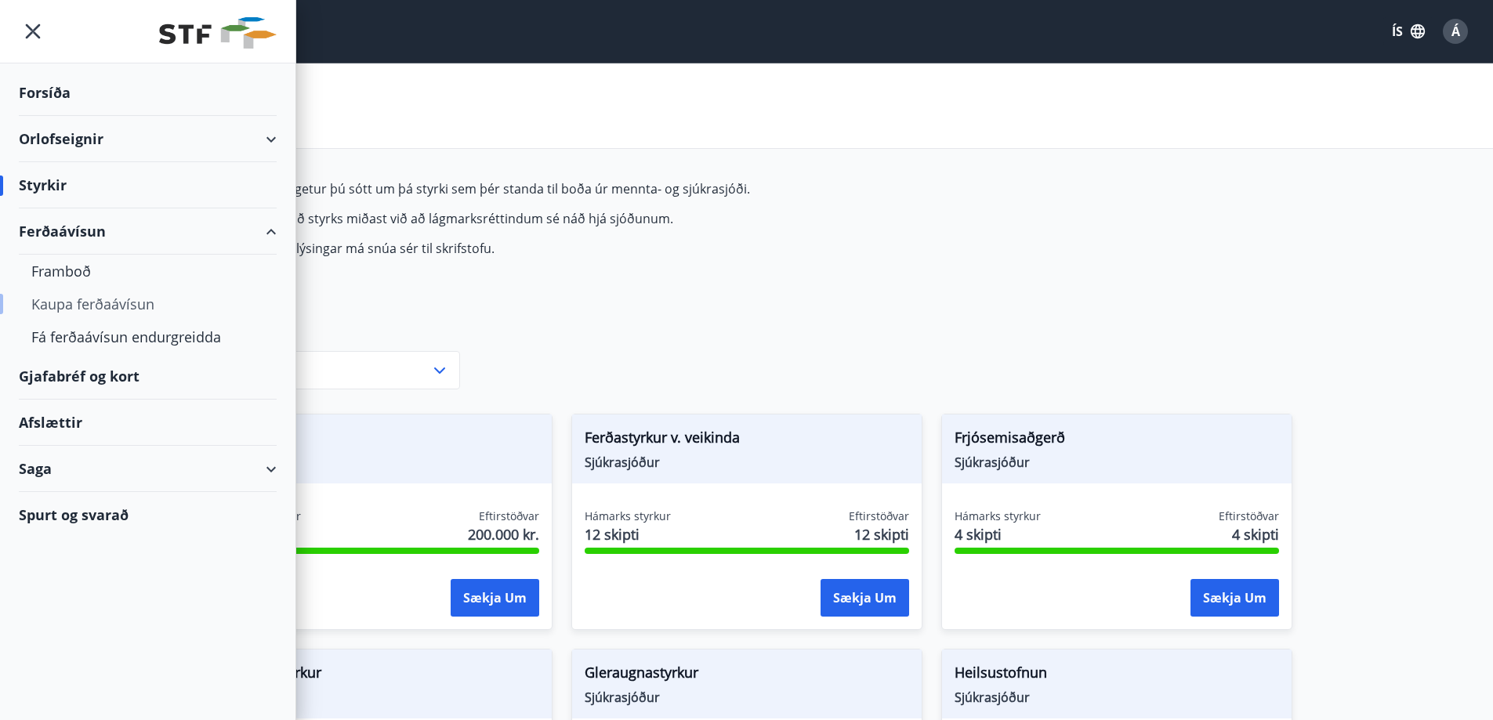
click at [129, 306] on div "Kaupa ferðaávísun" at bounding box center [147, 304] width 233 height 33
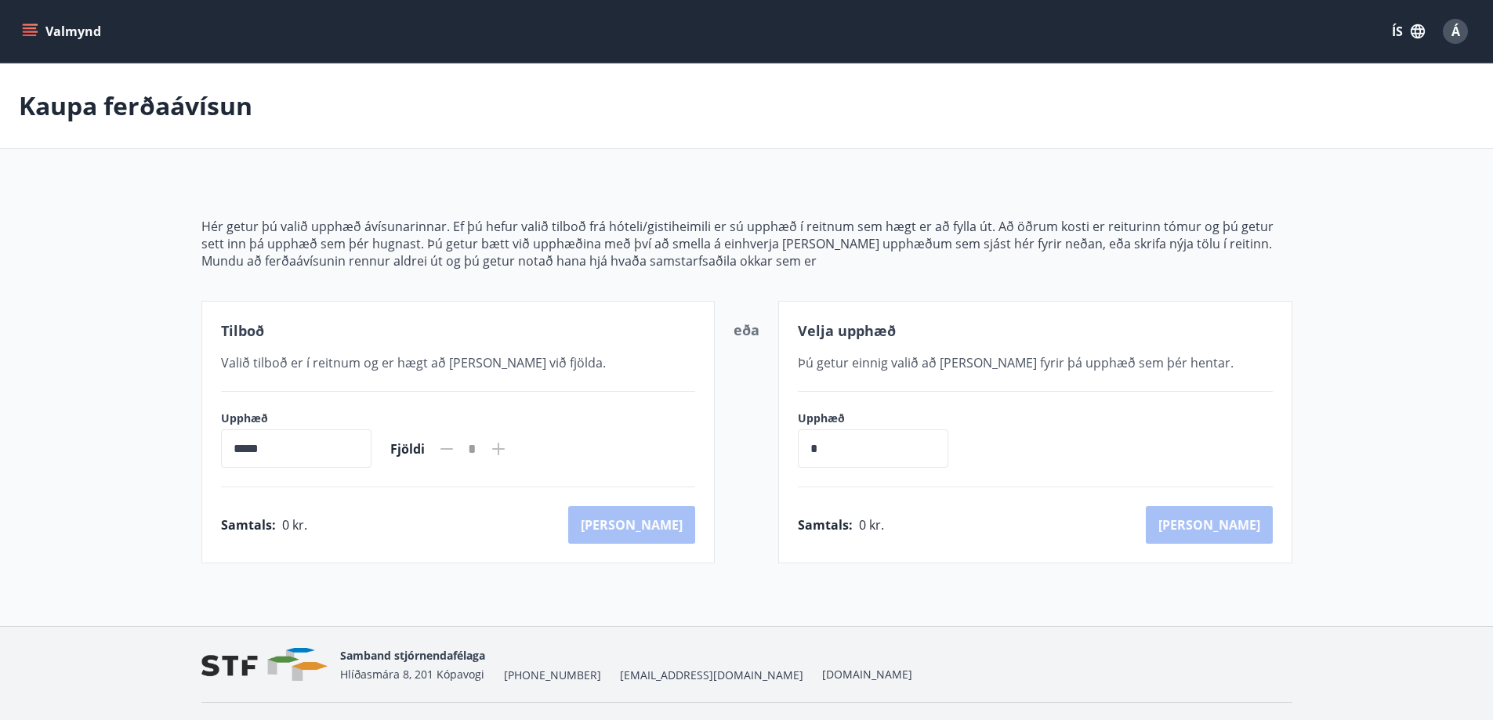
click at [410, 172] on main "[PERSON_NAME] ferðaávísun Hér getur þú valið upphæð ávísunarinnar. Ef þú hefur …" at bounding box center [746, 313] width 1493 height 500
drag, startPoint x: 259, startPoint y: 446, endPoint x: 197, endPoint y: 447, distance: 61.9
click at [197, 447] on div "Hér getur þú valið upphæð ávísunarinnar. Ef þú hefur valið tilboð frá hóteli/gi…" at bounding box center [747, 371] width 1129 height 383
click at [284, 443] on input "*****" at bounding box center [296, 448] width 150 height 38
click at [505, 449] on icon at bounding box center [498, 449] width 13 height 13
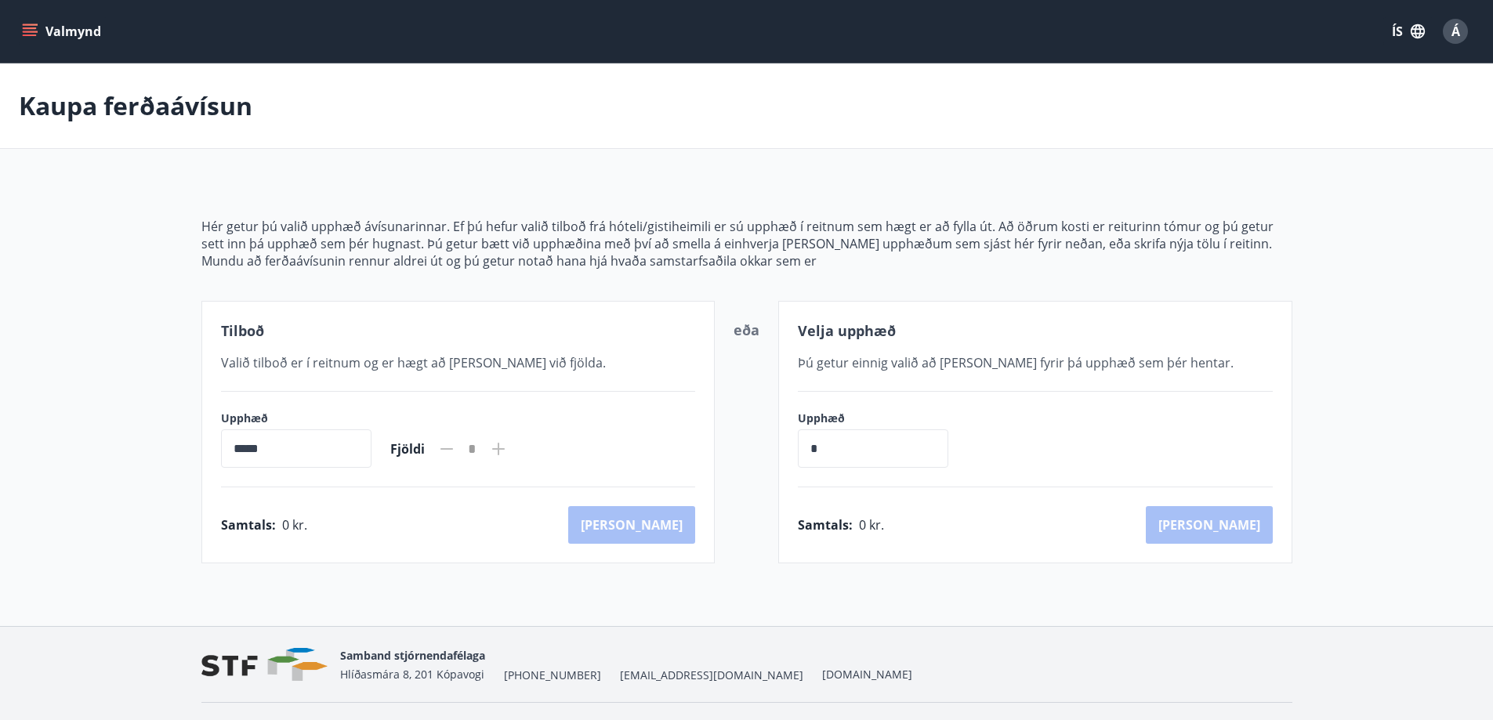
click at [505, 449] on icon at bounding box center [498, 449] width 13 height 13
drag, startPoint x: 240, startPoint y: 447, endPoint x: 166, endPoint y: 440, distance: 74.0
click at [167, 440] on main "[PERSON_NAME] ferðaávísun Hér getur þú valið upphæð ávísunarinnar. Ef þú hefur …" at bounding box center [746, 313] width 1493 height 500
click at [31, 491] on main "[PERSON_NAME] ferðaávísun Hér getur þú valið upphæð ávísunarinnar. Ef þú hefur …" at bounding box center [746, 313] width 1493 height 500
click at [443, 444] on div "Fjöldi *" at bounding box center [449, 449] width 118 height 38
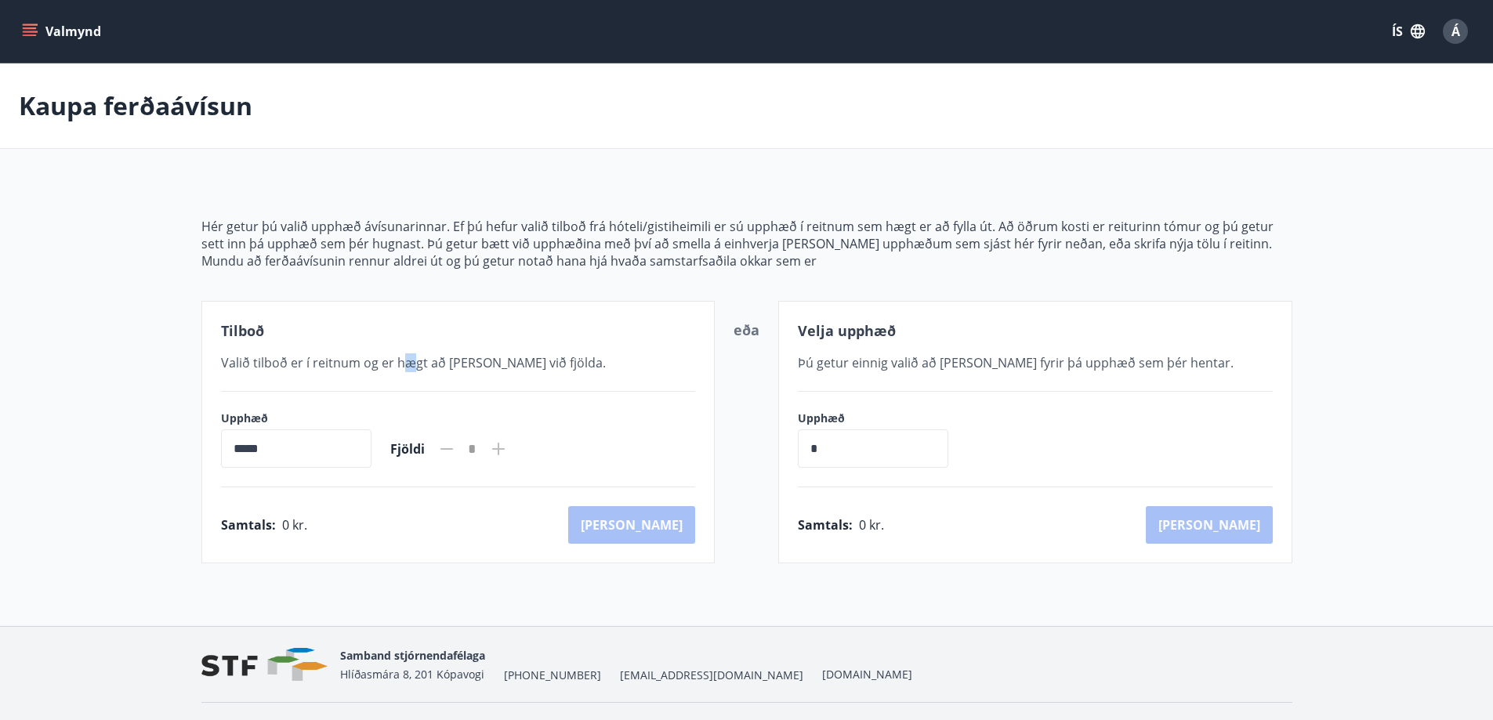
click at [408, 356] on div "Valið tilboð er í reitnum og er hægt að [PERSON_NAME] við fjölda." at bounding box center [458, 362] width 475 height 19
click at [827, 444] on input "*" at bounding box center [873, 448] width 150 height 38
click at [759, 442] on div "Tilboð Valið tilboð er í reitnum og er hægt að [PERSON_NAME] við fjölda. Upphæð…" at bounding box center [746, 432] width 1091 height 263
type input "******"
click at [1067, 262] on p "Mundu að ferðaávísunin rennur aldrei út og þú getur notað hana hjá hvaða samsta…" at bounding box center [746, 260] width 1091 height 17
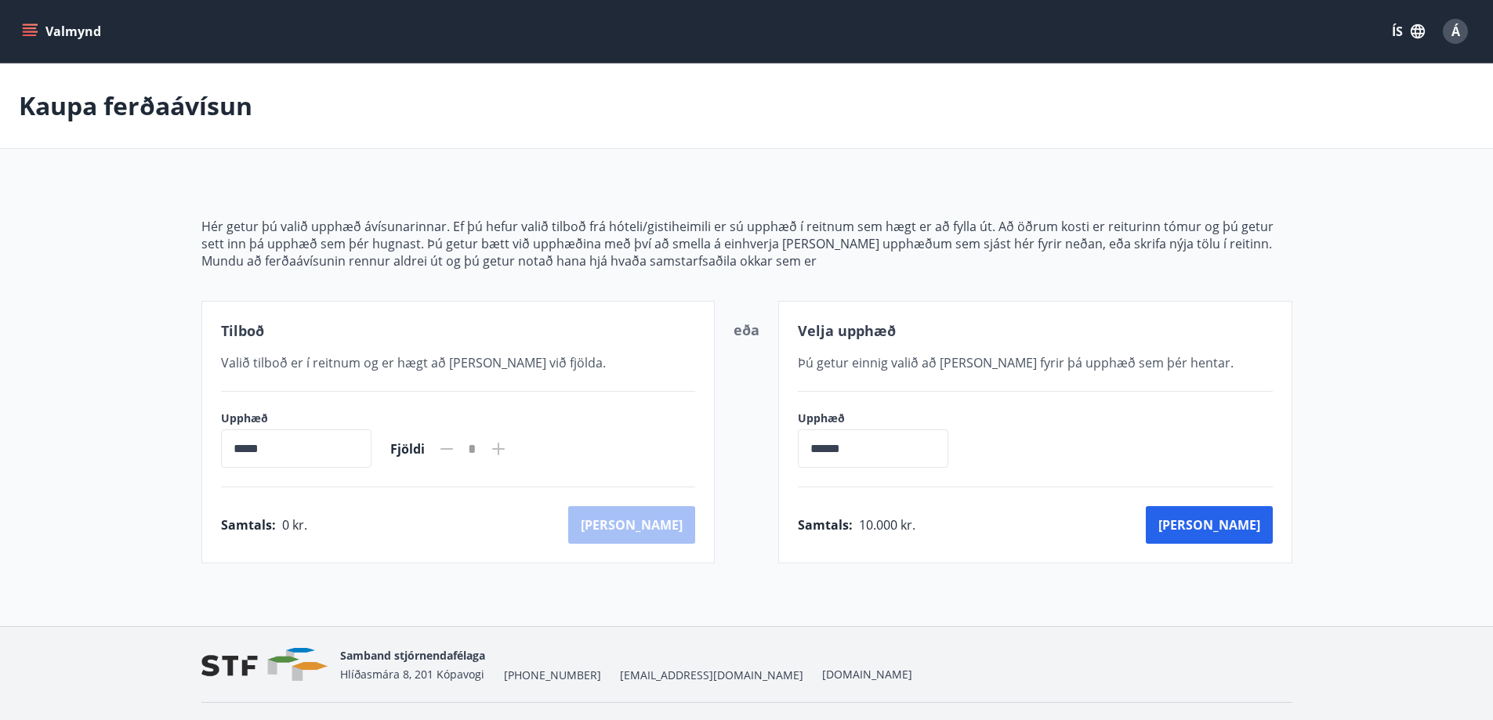
click at [340, 321] on div "Tilboð" at bounding box center [458, 331] width 475 height 20
click at [30, 25] on icon "menu" at bounding box center [31, 25] width 17 height 2
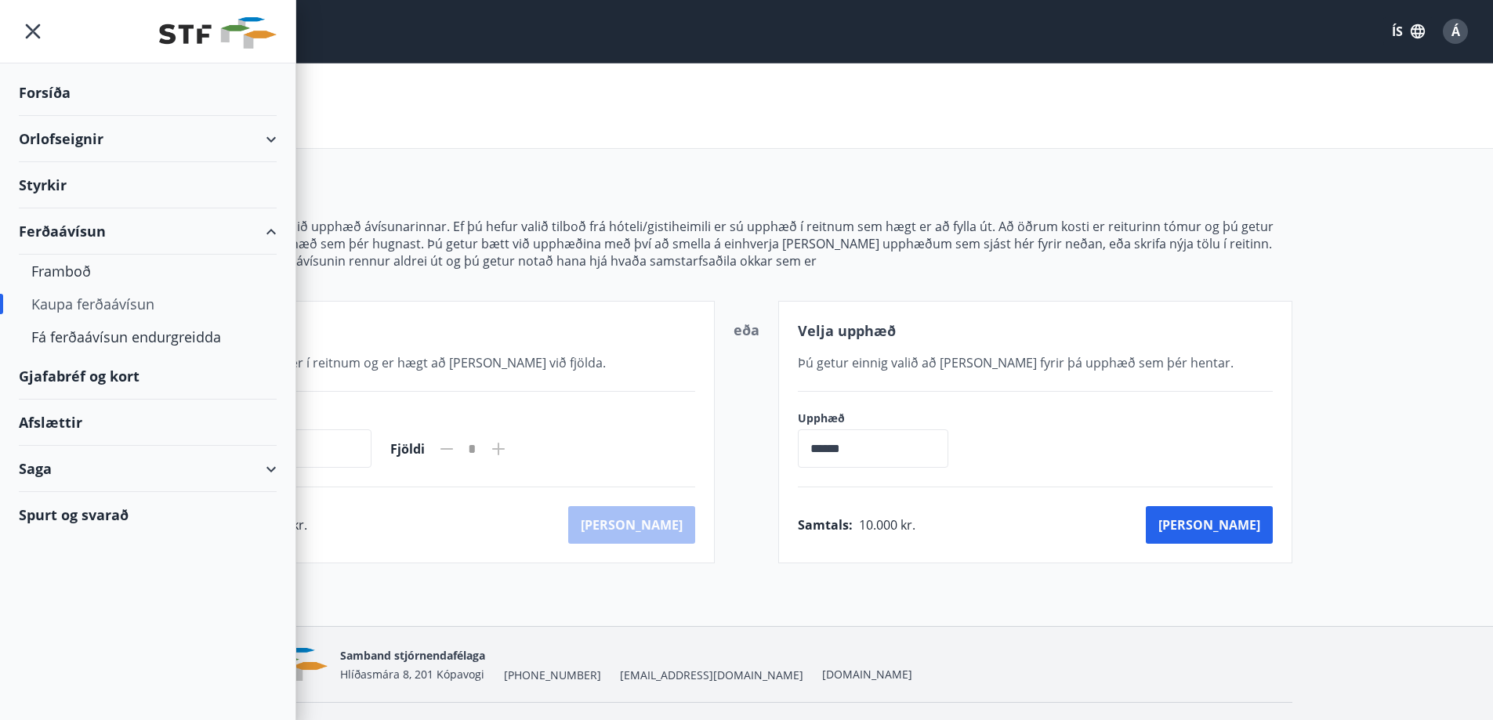
click at [70, 226] on div "Ferðaávísun" at bounding box center [148, 231] width 258 height 46
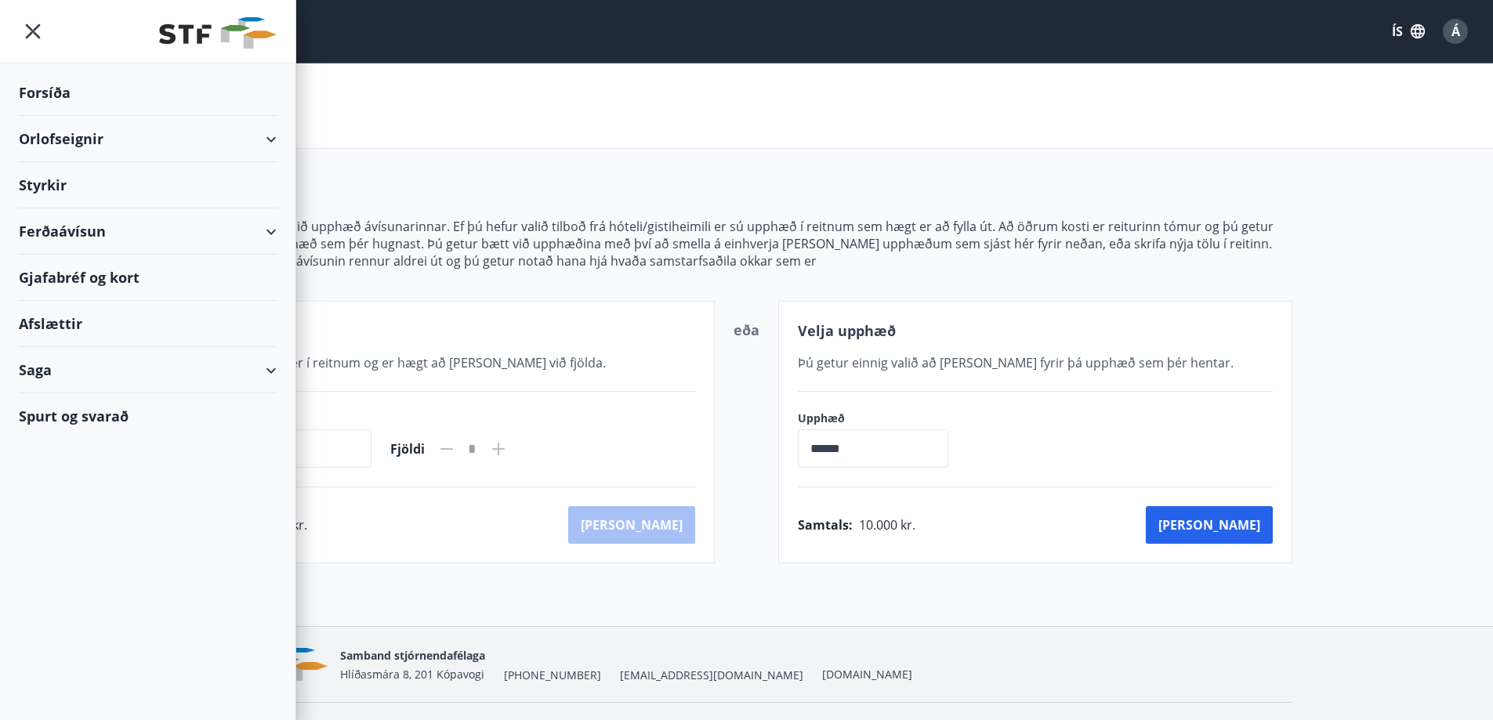
click at [70, 226] on div "Ferðaávísun" at bounding box center [148, 231] width 258 height 46
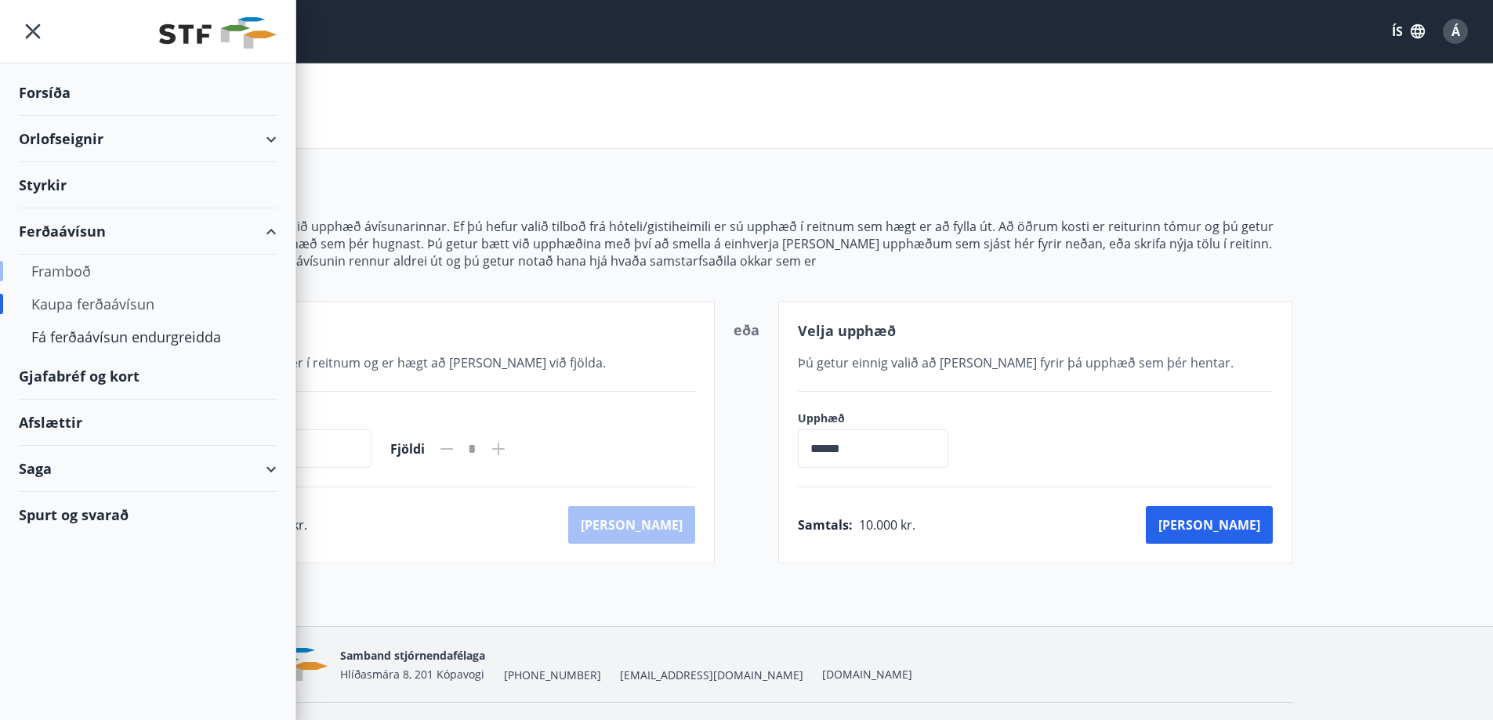
click at [82, 263] on div "Framboð" at bounding box center [147, 271] width 233 height 33
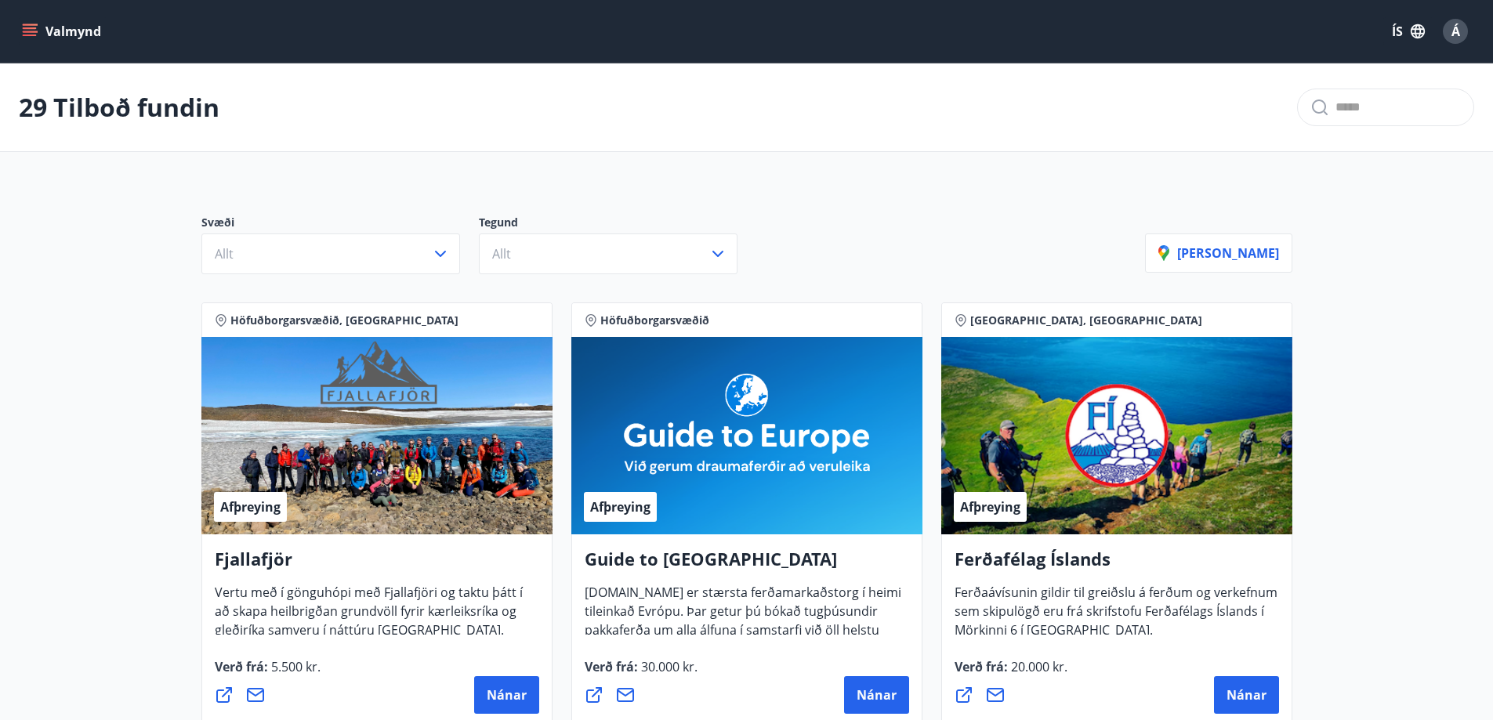
click at [1335, 98] on input "text" at bounding box center [1397, 107] width 125 height 25
click at [1398, 24] on button "ÍS" at bounding box center [1408, 31] width 50 height 28
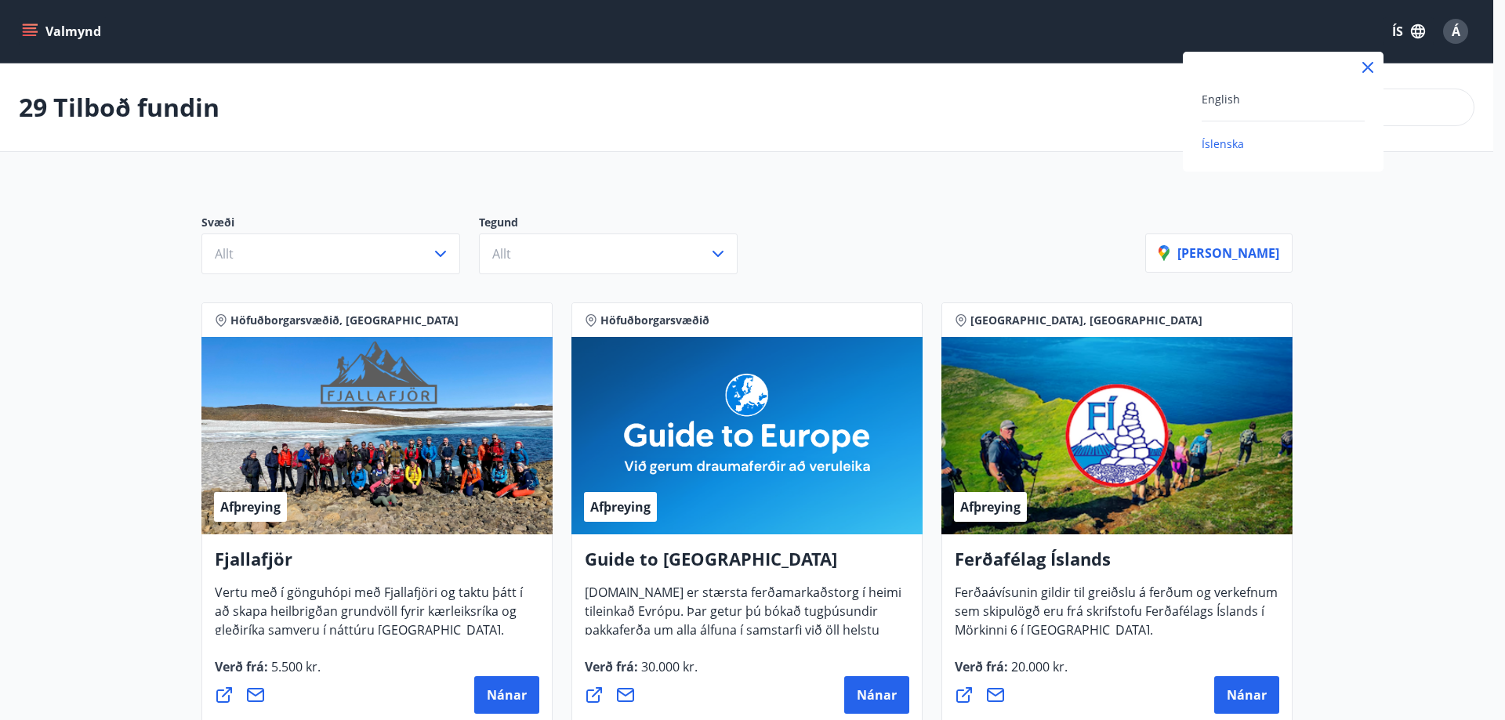
click at [429, 78] on div at bounding box center [752, 360] width 1505 height 720
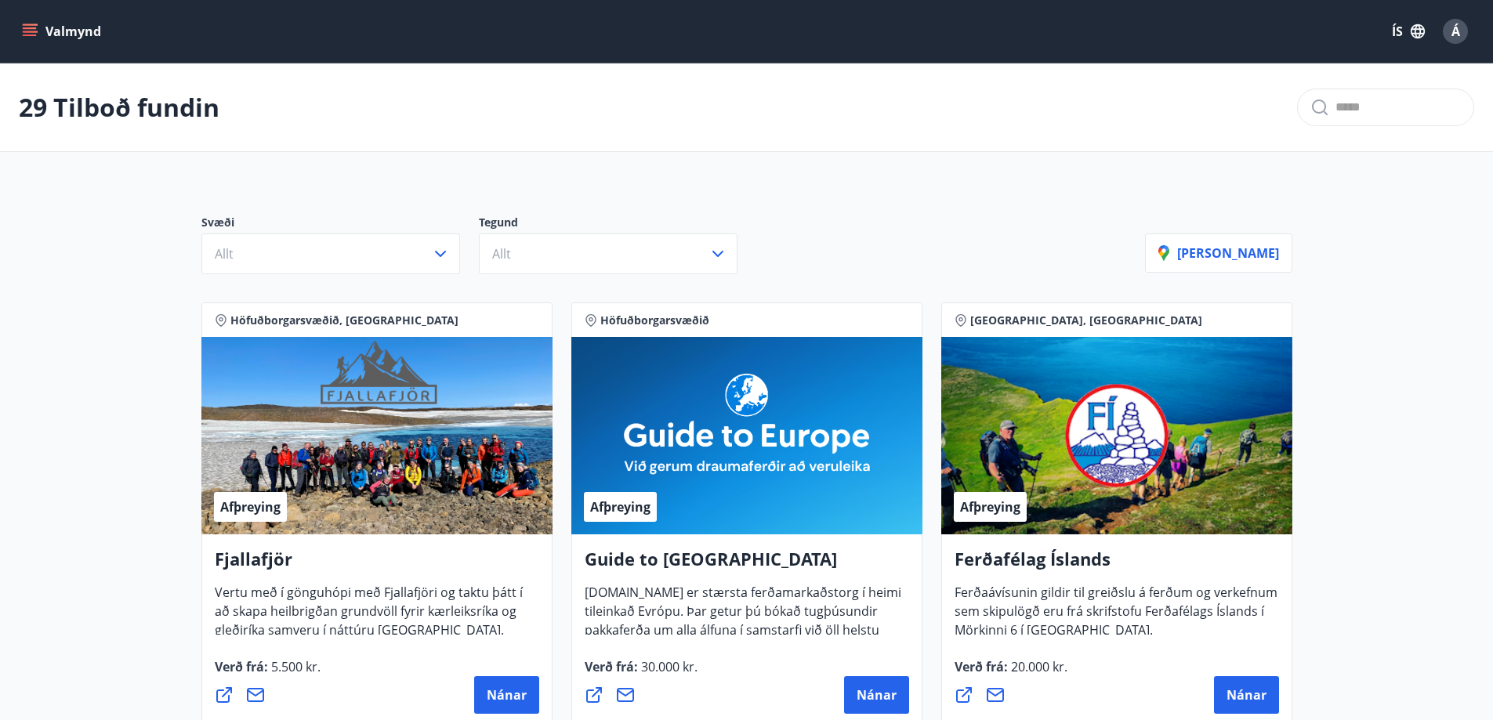
click at [20, 28] on button "Valmynd" at bounding box center [63, 31] width 89 height 28
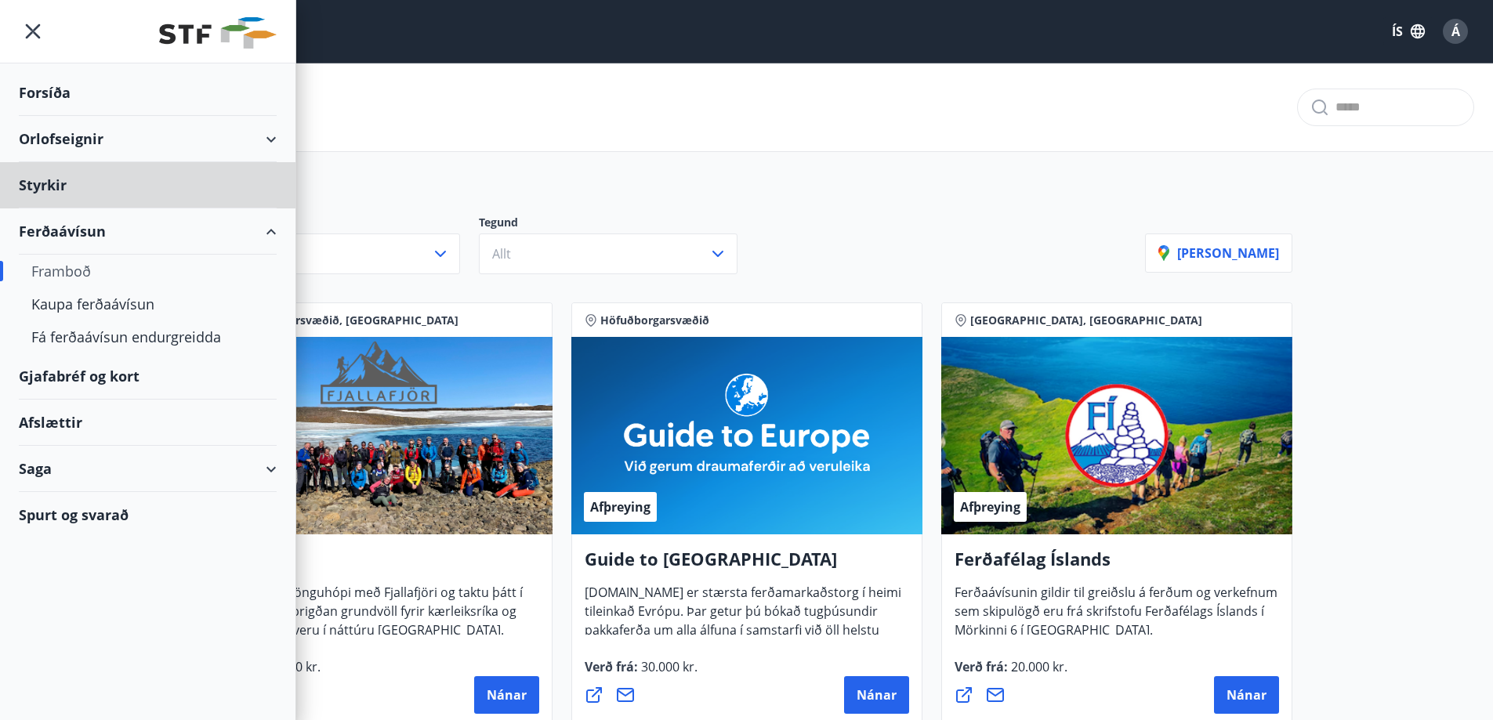
click at [45, 87] on div "Forsíða" at bounding box center [148, 93] width 258 height 46
